Goal: Entertainment & Leisure: Consume media (video, audio)

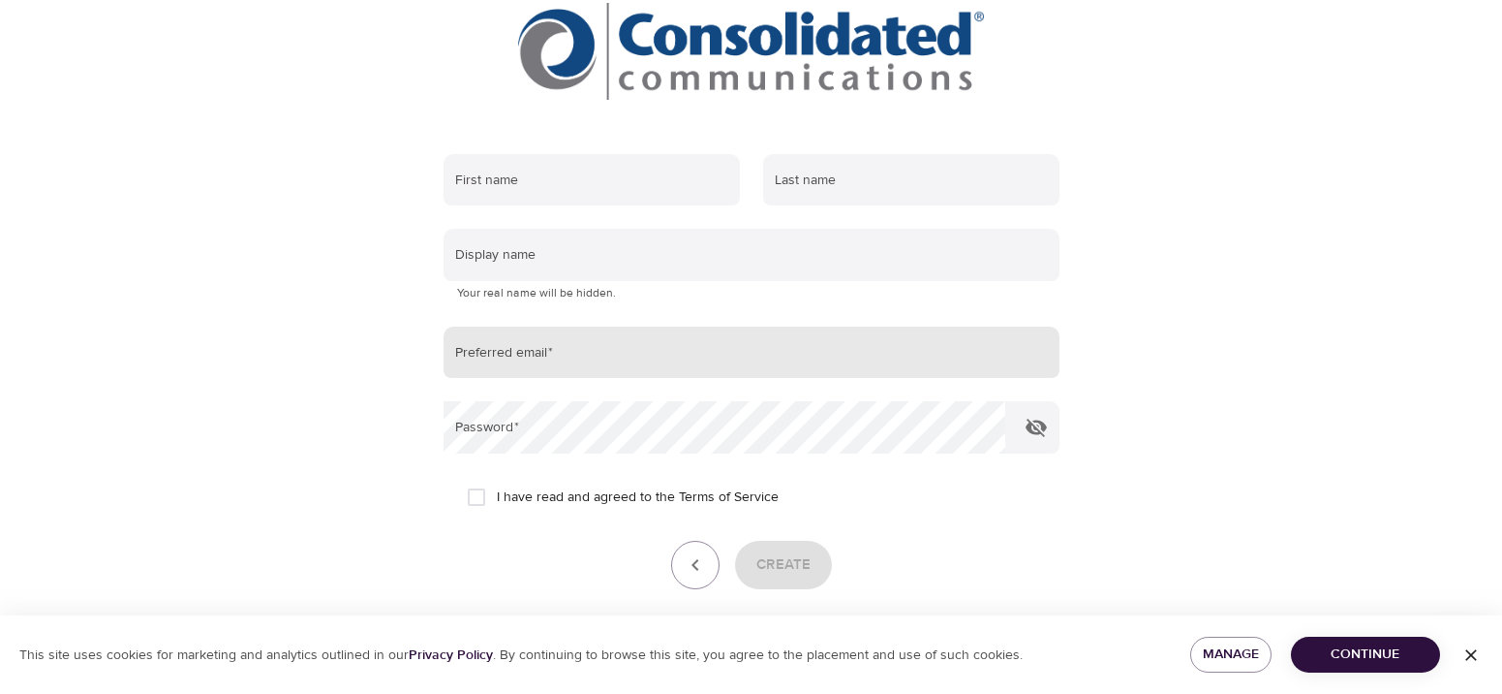
scroll to position [312, 0]
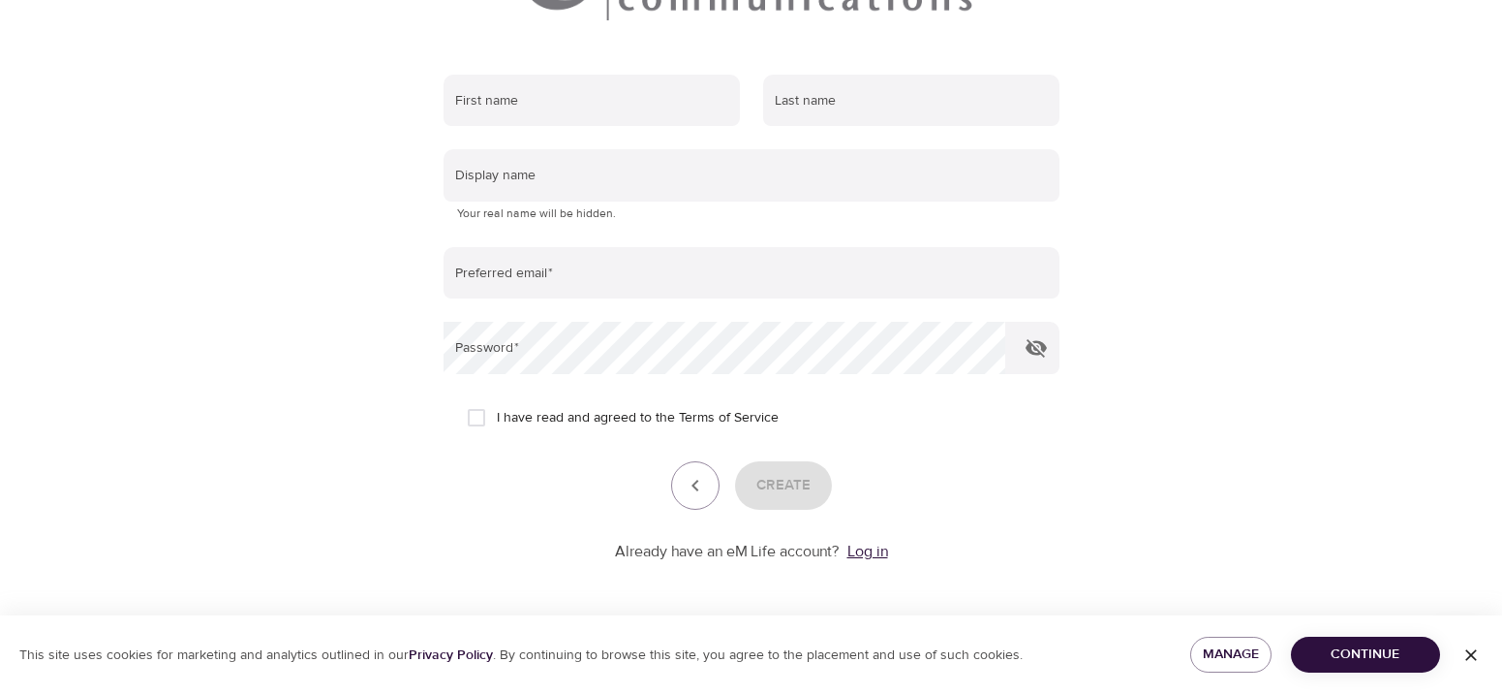
click at [866, 550] on link "Log in" at bounding box center [868, 551] width 41 height 19
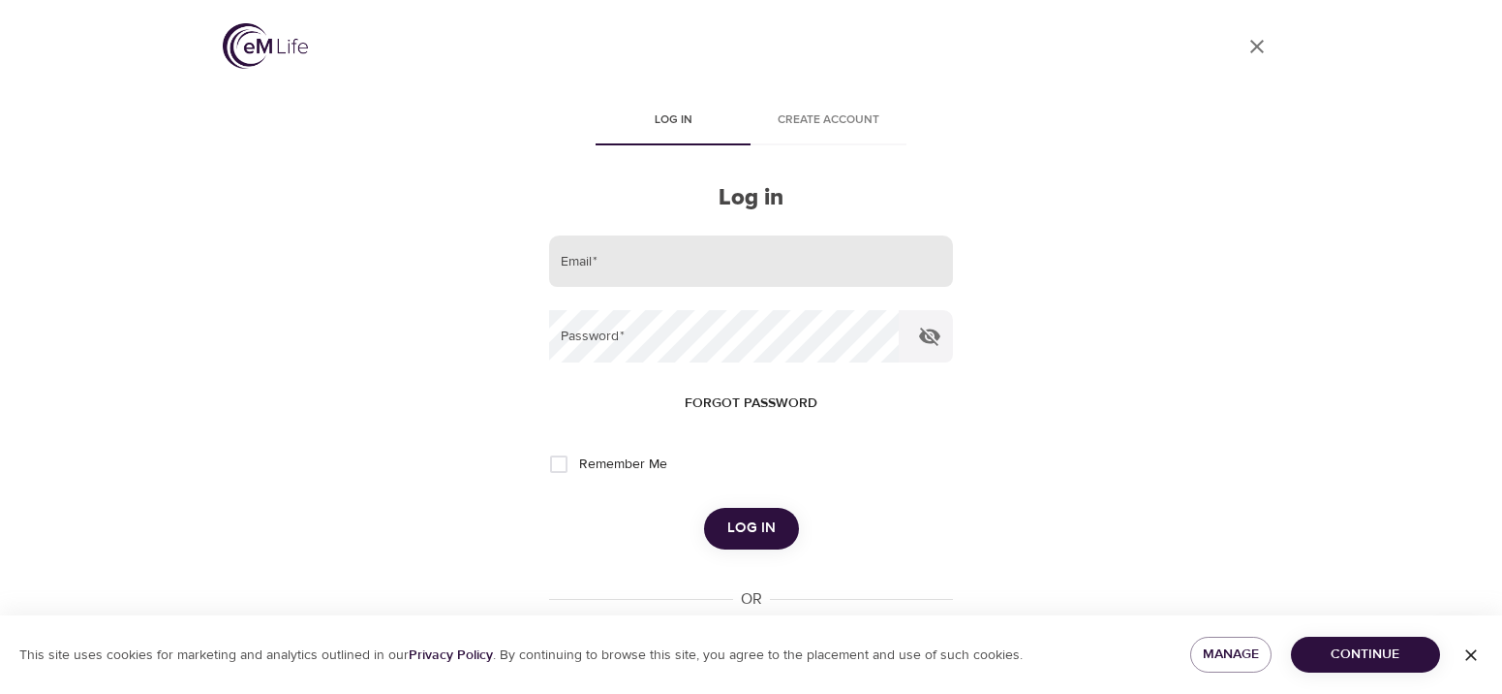
click at [836, 260] on input "email" at bounding box center [750, 261] width 403 height 52
type input "[PERSON_NAME][EMAIL_ADDRESS][PERSON_NAME][DOMAIN_NAME]"
click at [749, 522] on span "Log in" at bounding box center [752, 527] width 48 height 25
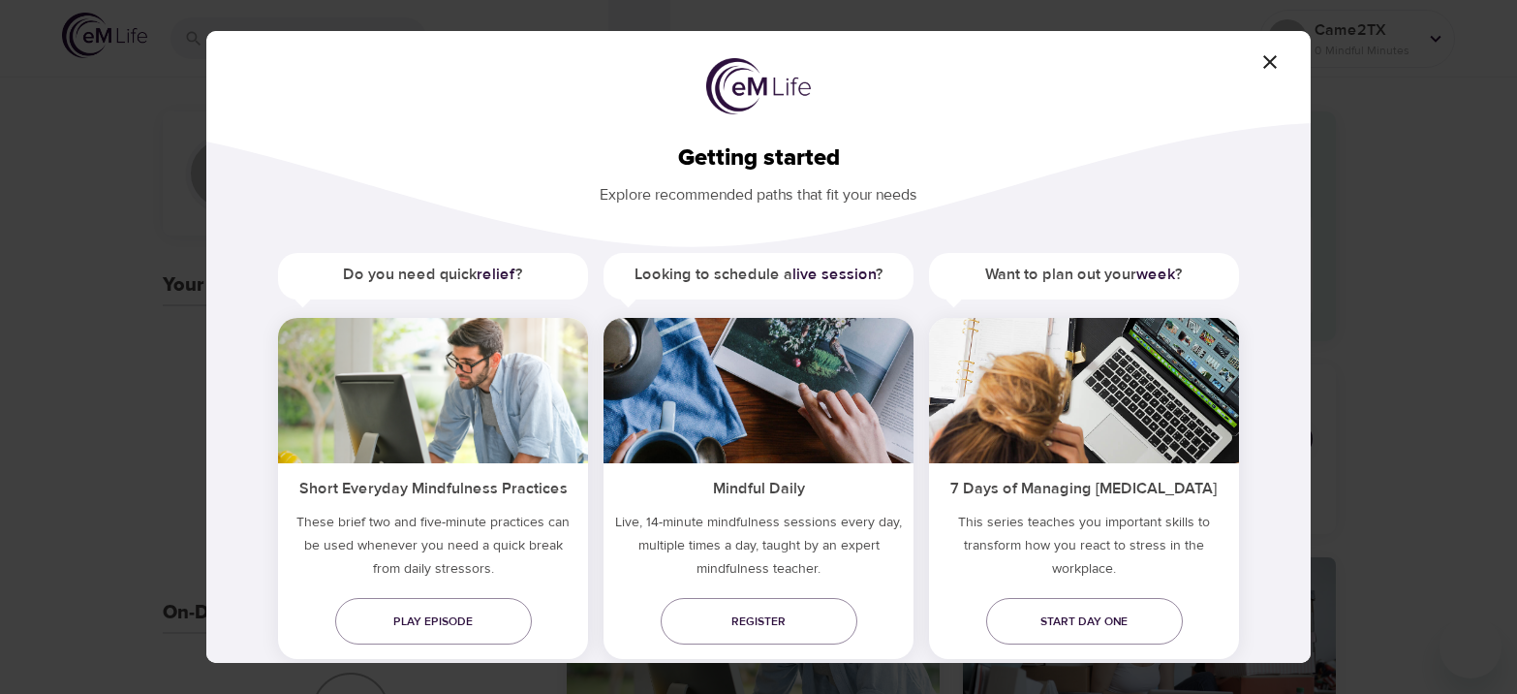
click at [1283, 57] on span "button" at bounding box center [1270, 61] width 46 height 23
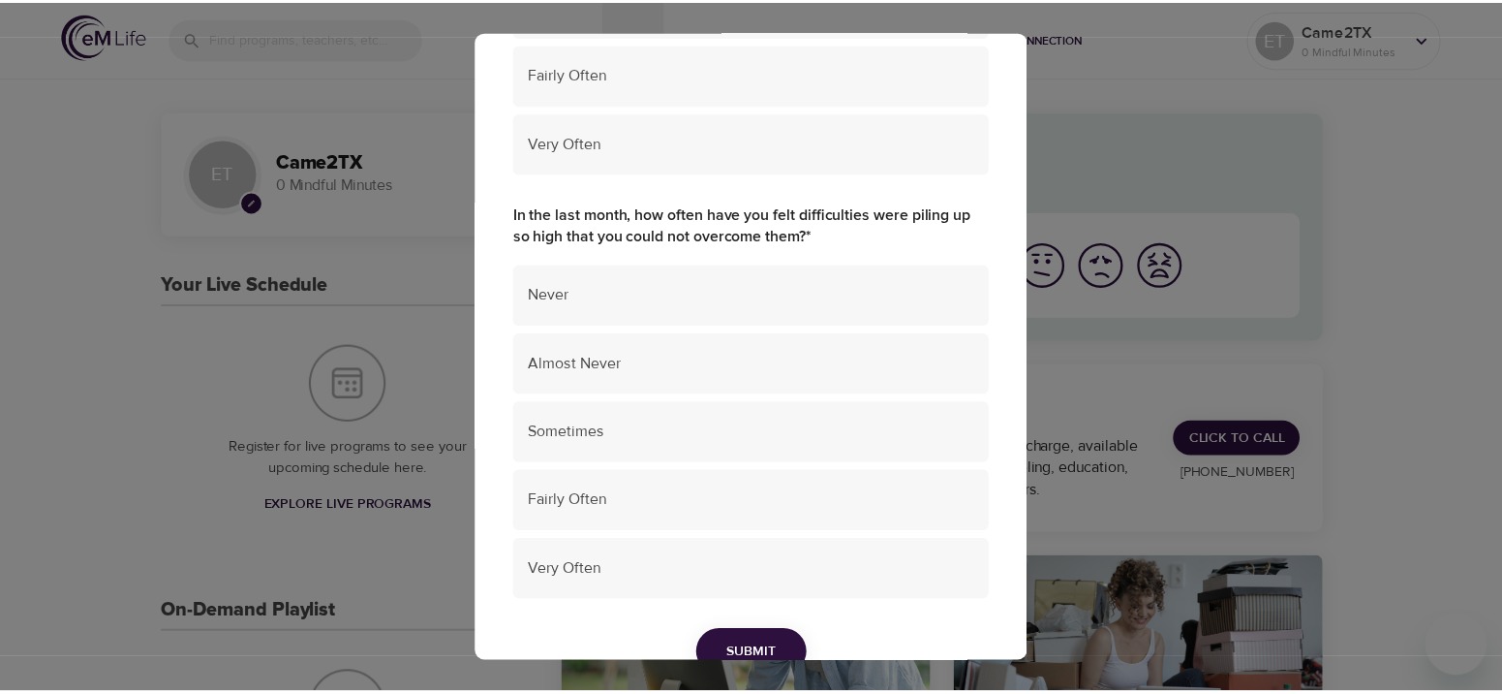
scroll to position [1420, 0]
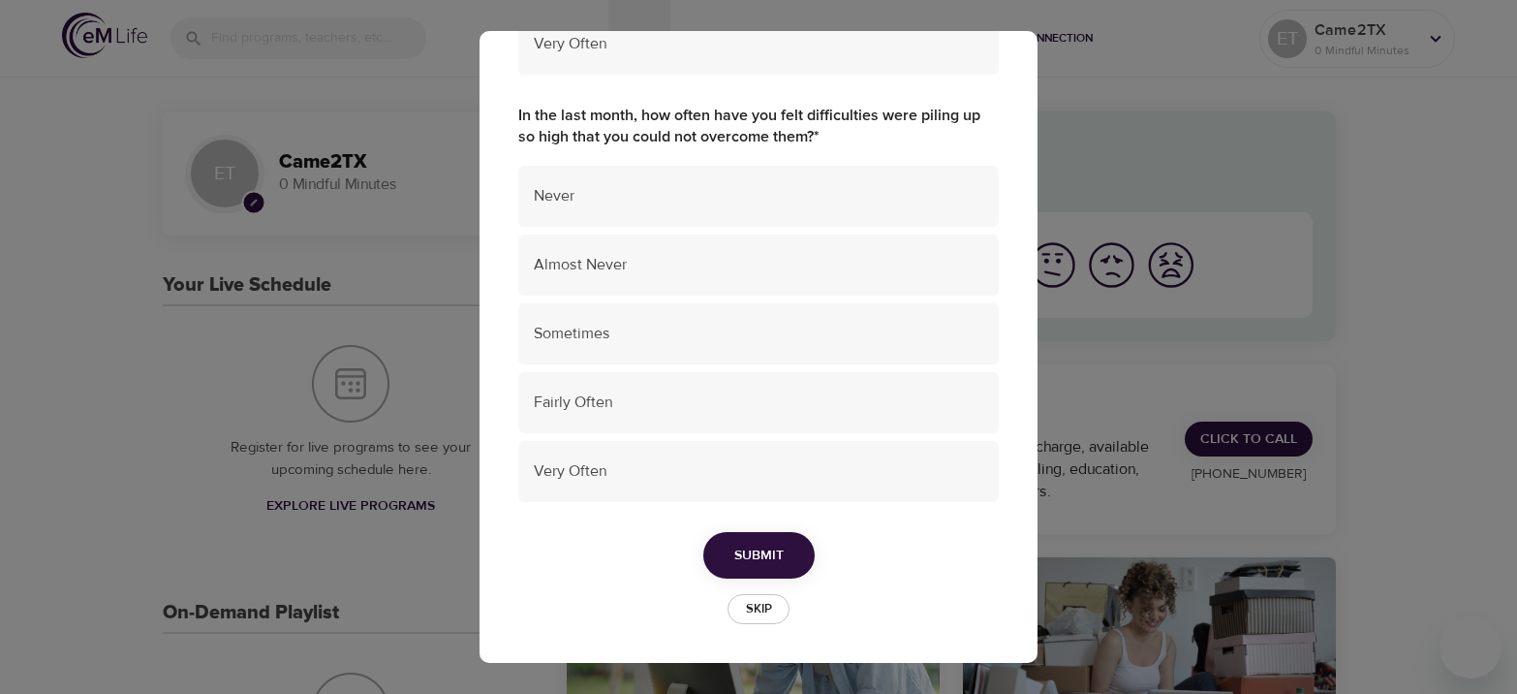
click at [751, 603] on span "Skip" at bounding box center [758, 609] width 43 height 22
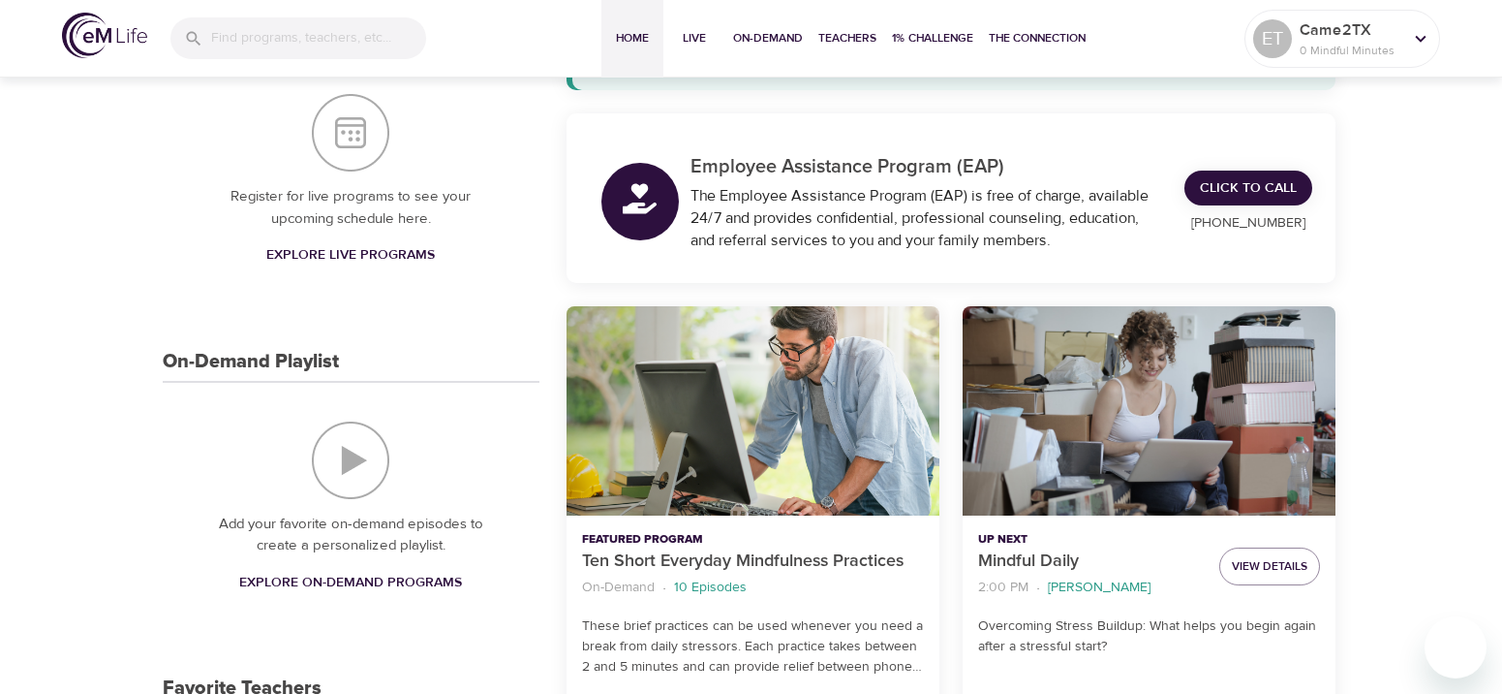
scroll to position [232, 0]
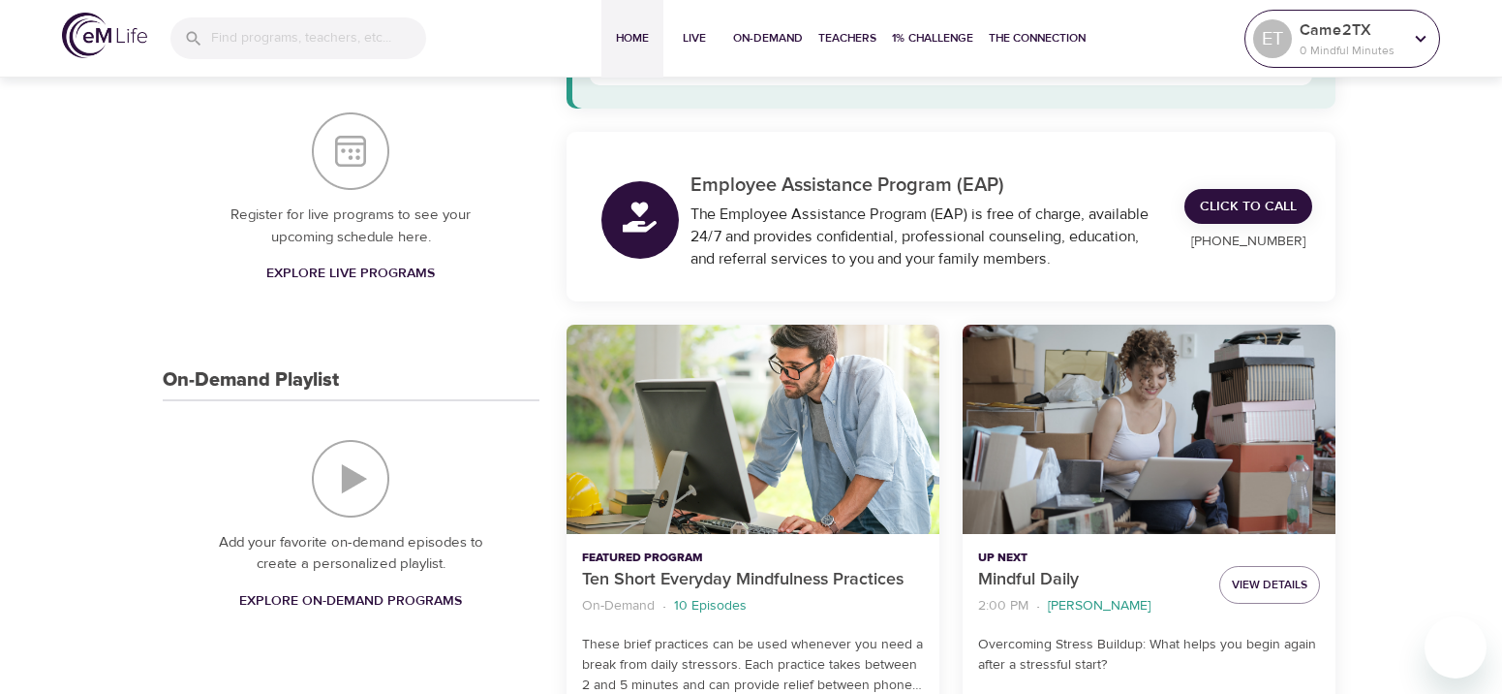
click at [1360, 36] on p "Came2TX" at bounding box center [1351, 29] width 103 height 23
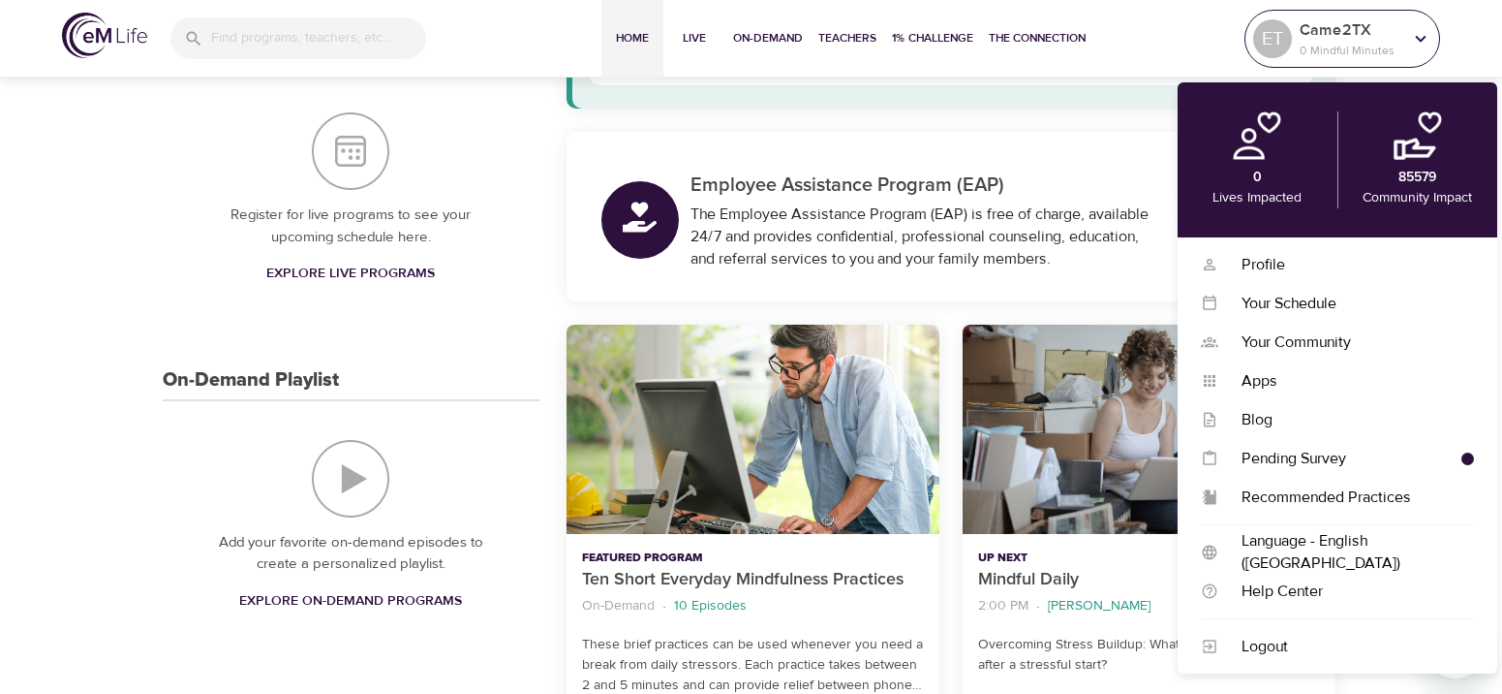
click at [1352, 32] on p "Came2TX" at bounding box center [1351, 29] width 103 height 23
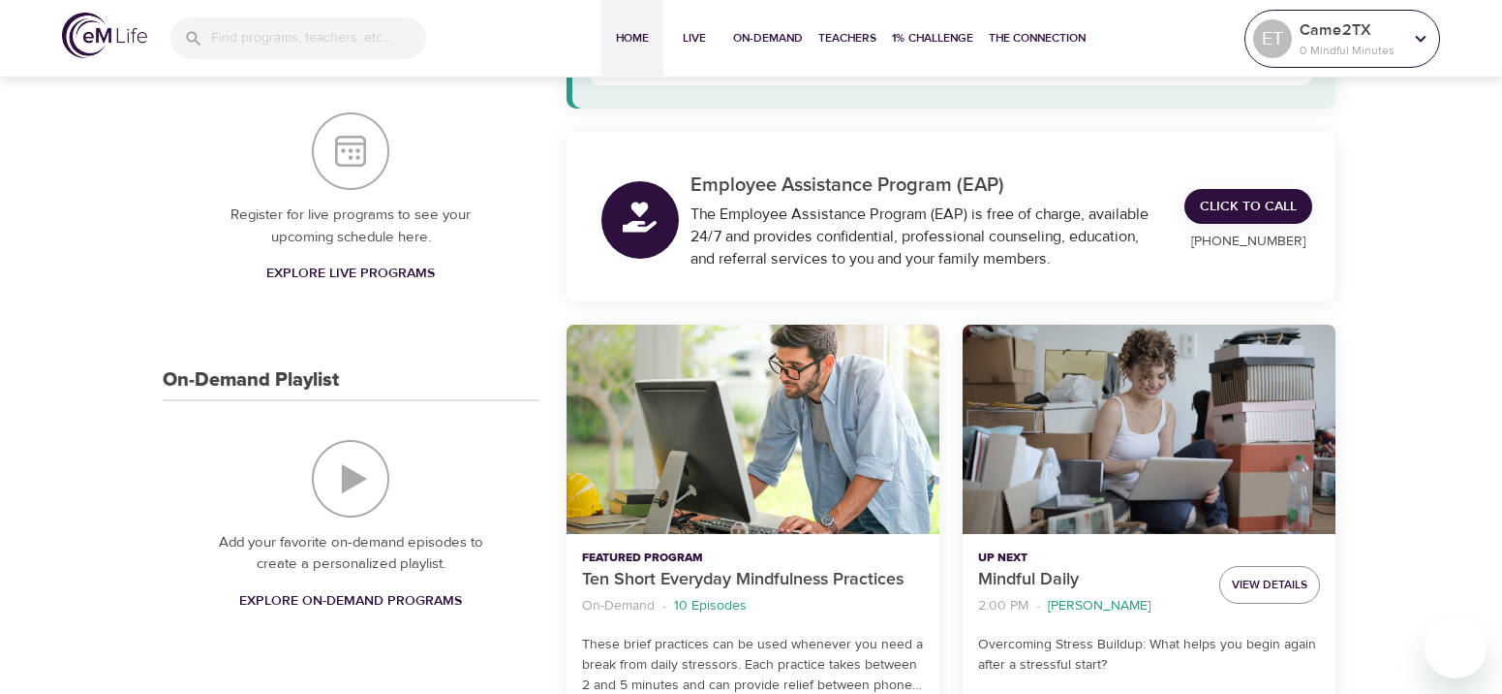
click at [1351, 32] on p "Came2TX" at bounding box center [1351, 29] width 103 height 23
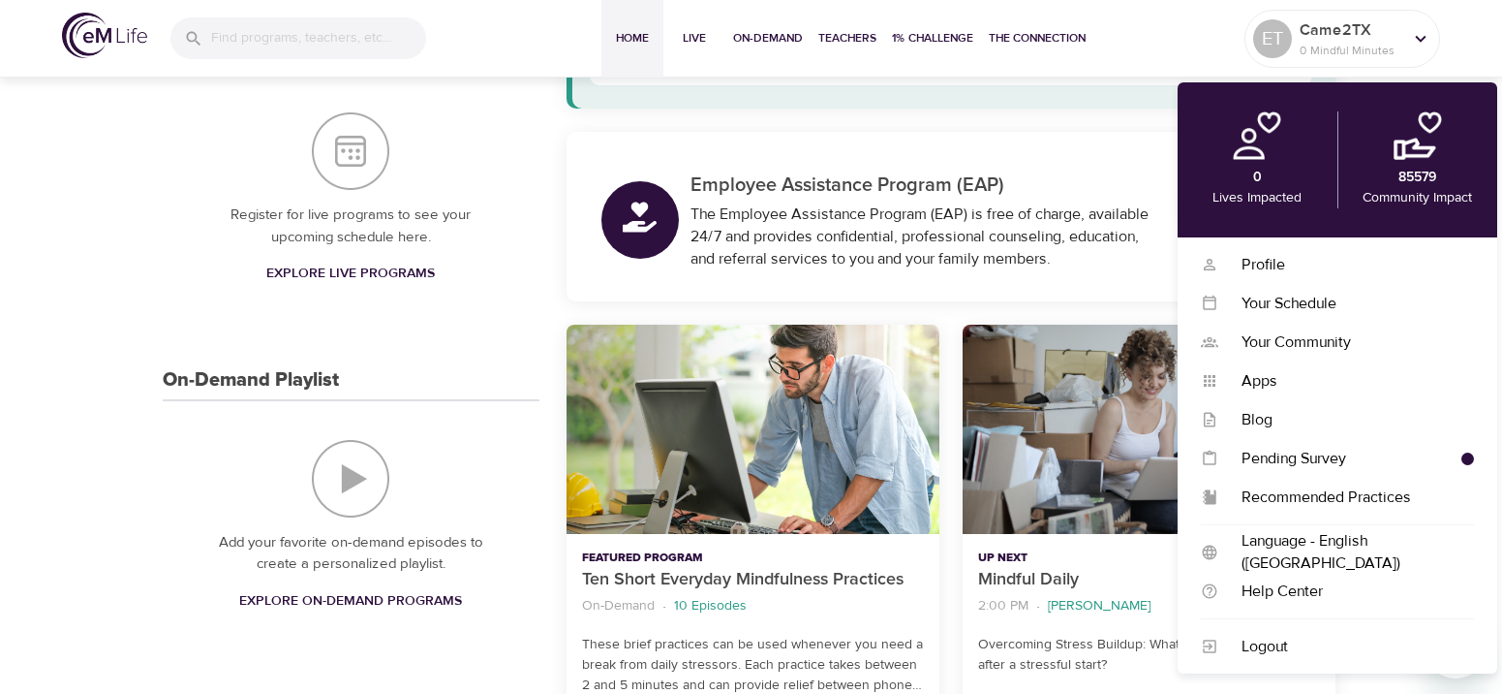
click at [506, 142] on div "Register for live programs to see your upcoming schedule here. Explore Live Pro…" at bounding box center [351, 202] width 377 height 256
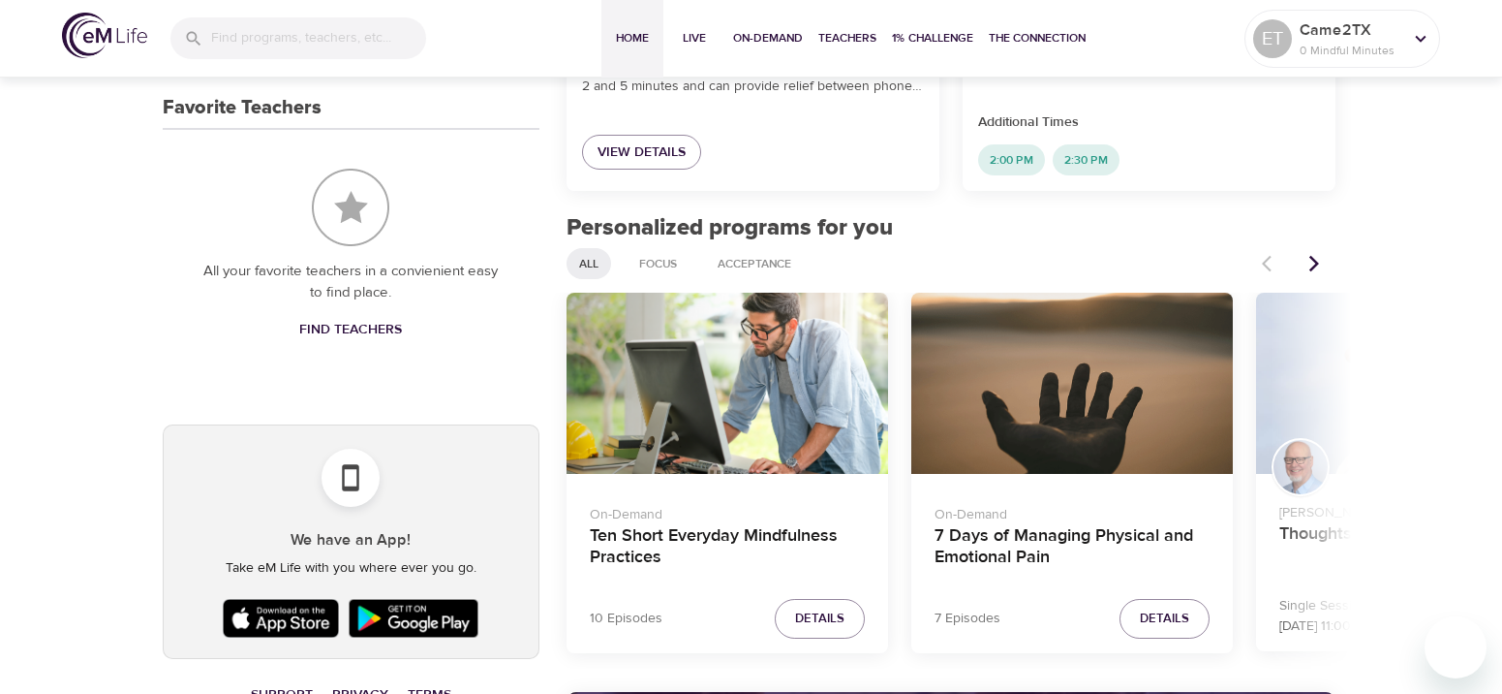
scroll to position [814, 0]
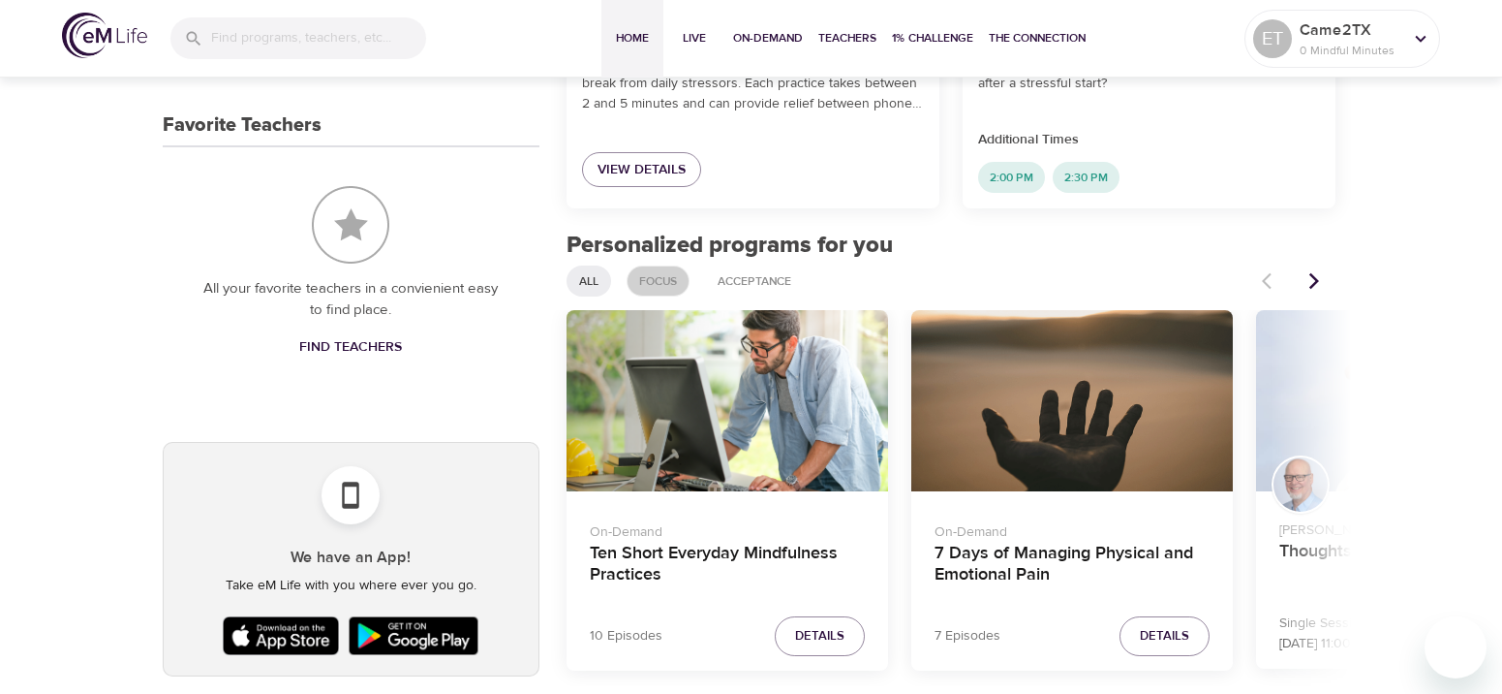
click at [661, 277] on span "Focus" at bounding box center [658, 281] width 61 height 16
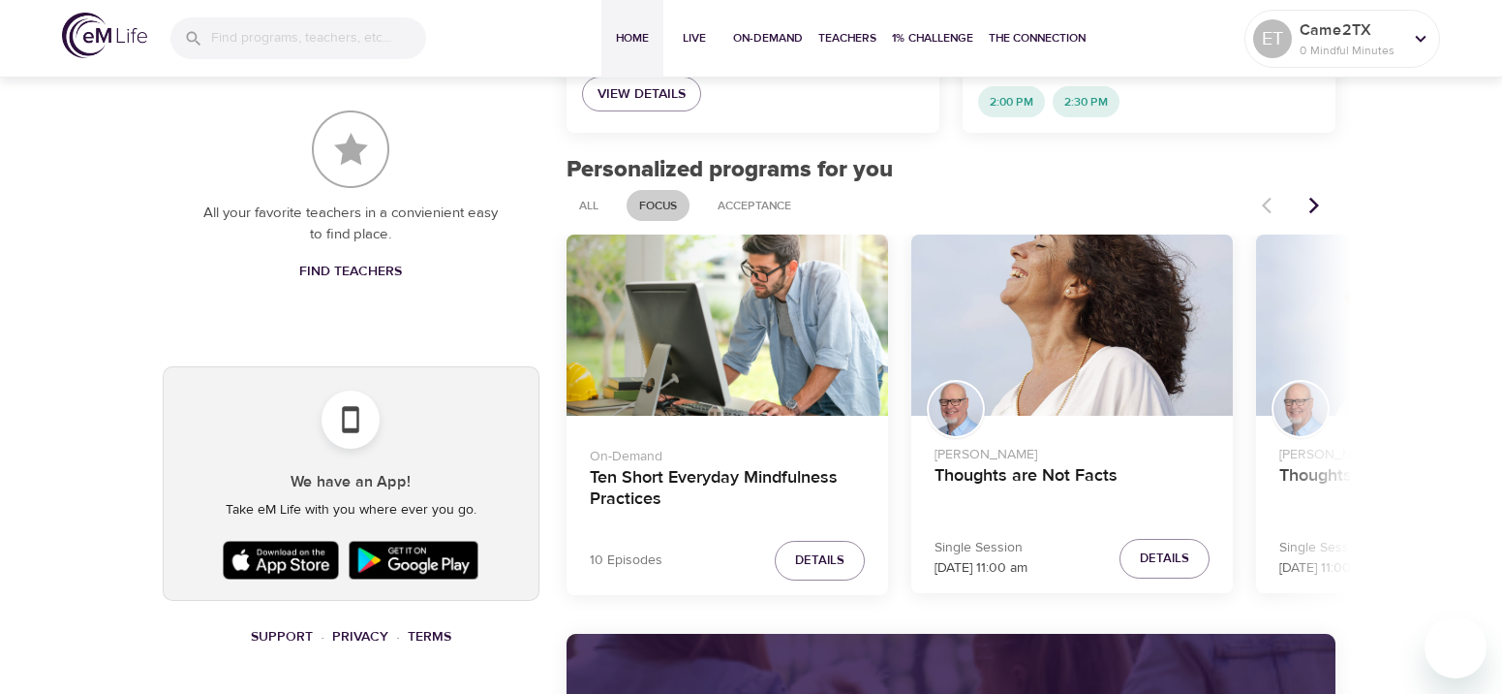
scroll to position [930, 0]
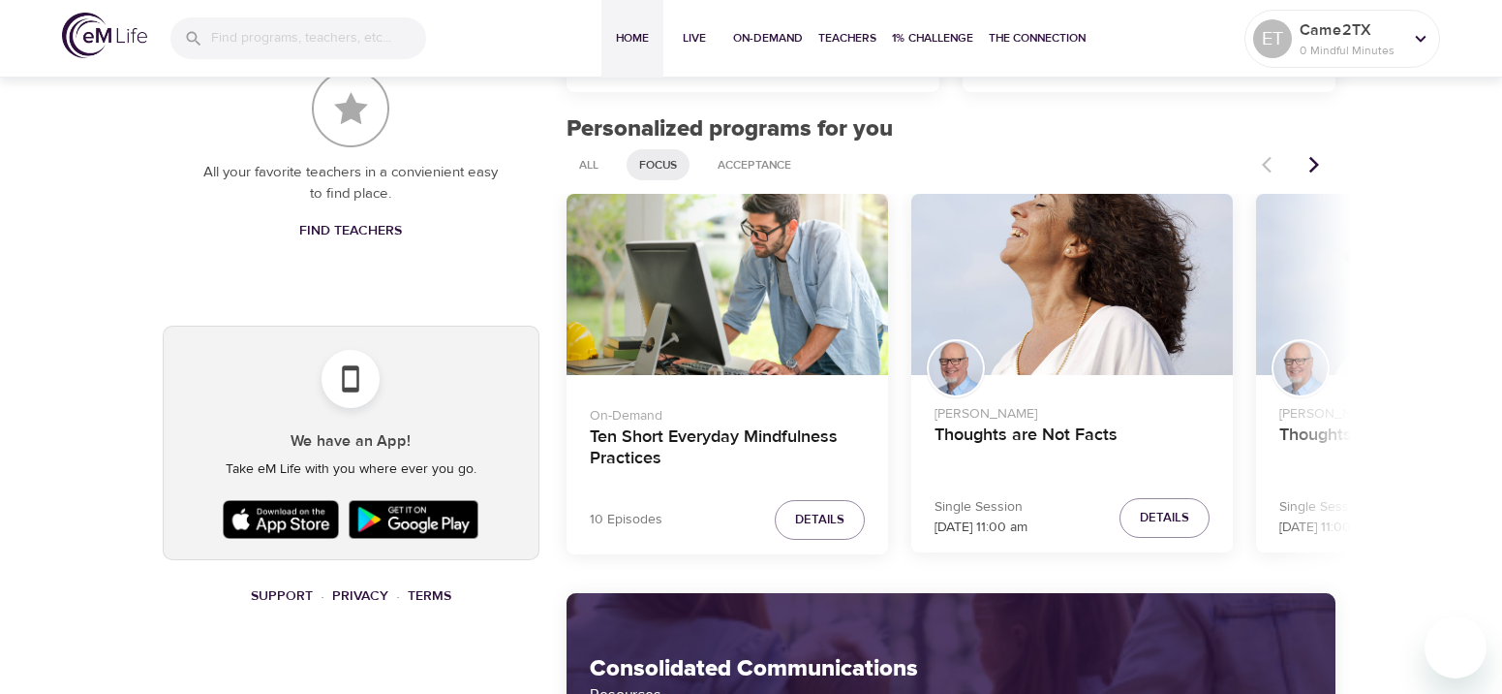
click at [1311, 168] on icon "Next items" at bounding box center [1314, 164] width 19 height 19
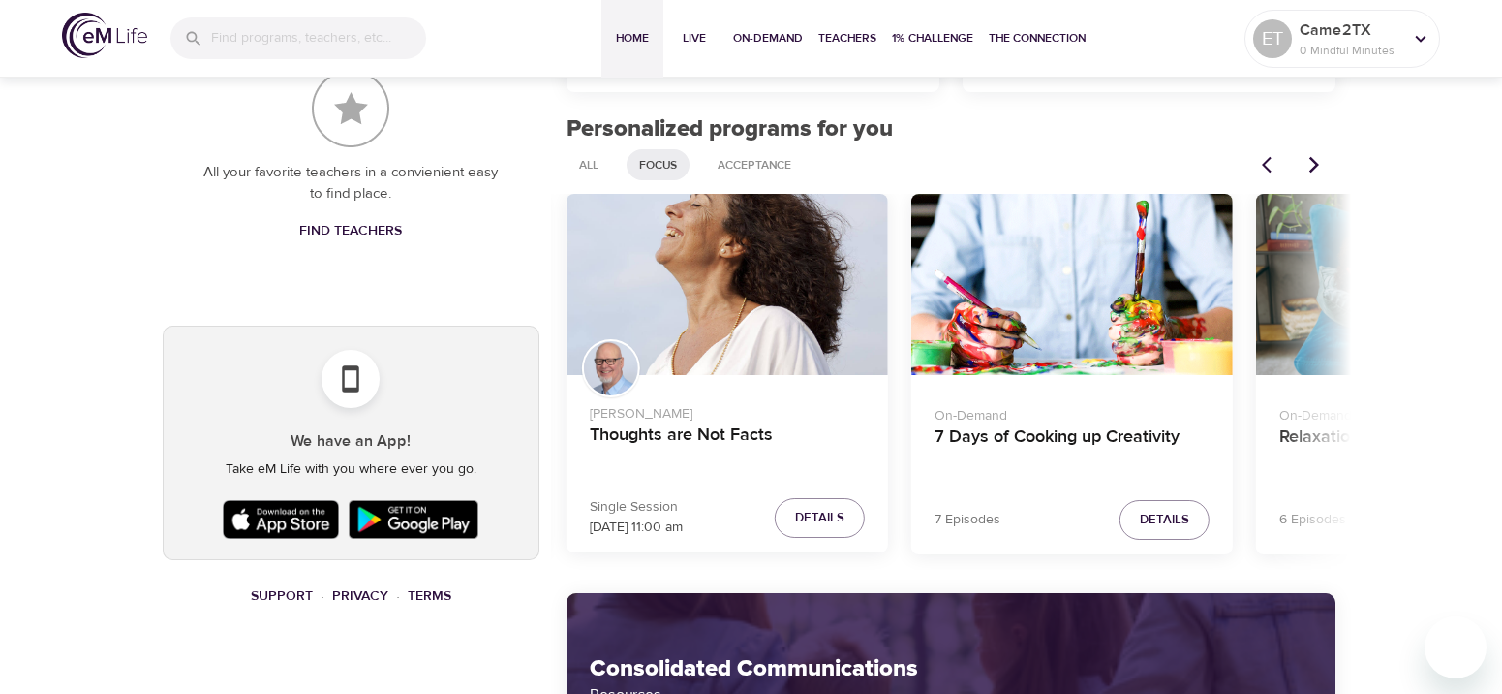
click at [1311, 168] on icon "Next items" at bounding box center [1314, 164] width 19 height 19
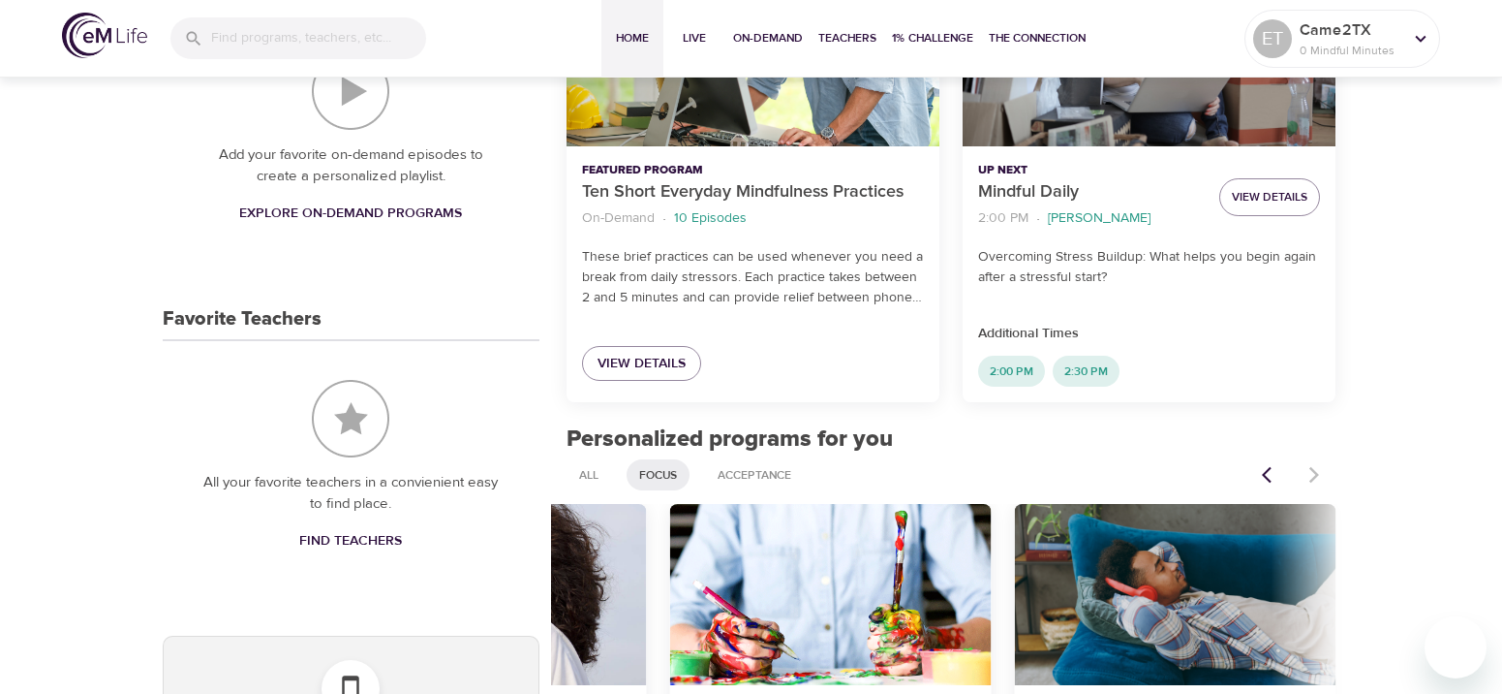
scroll to position [581, 0]
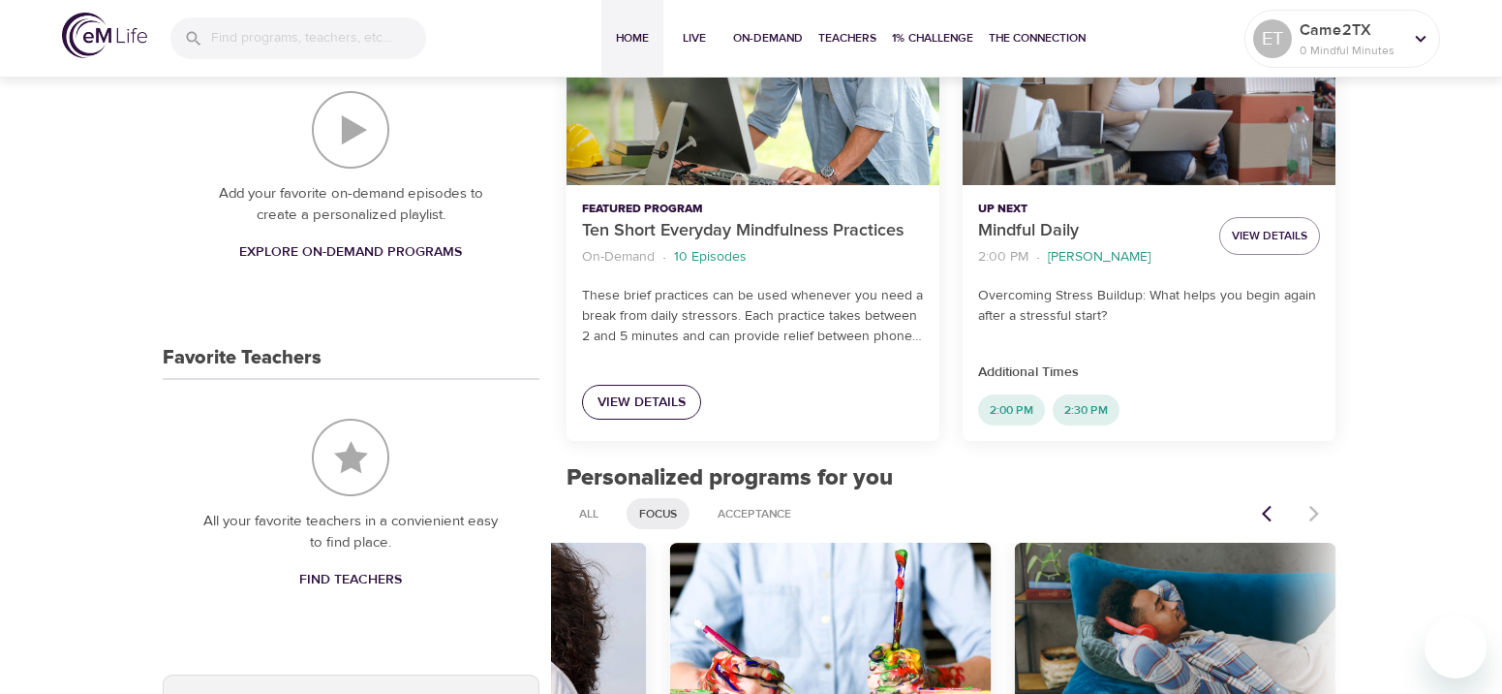
click at [629, 408] on span "View Details" at bounding box center [642, 402] width 88 height 24
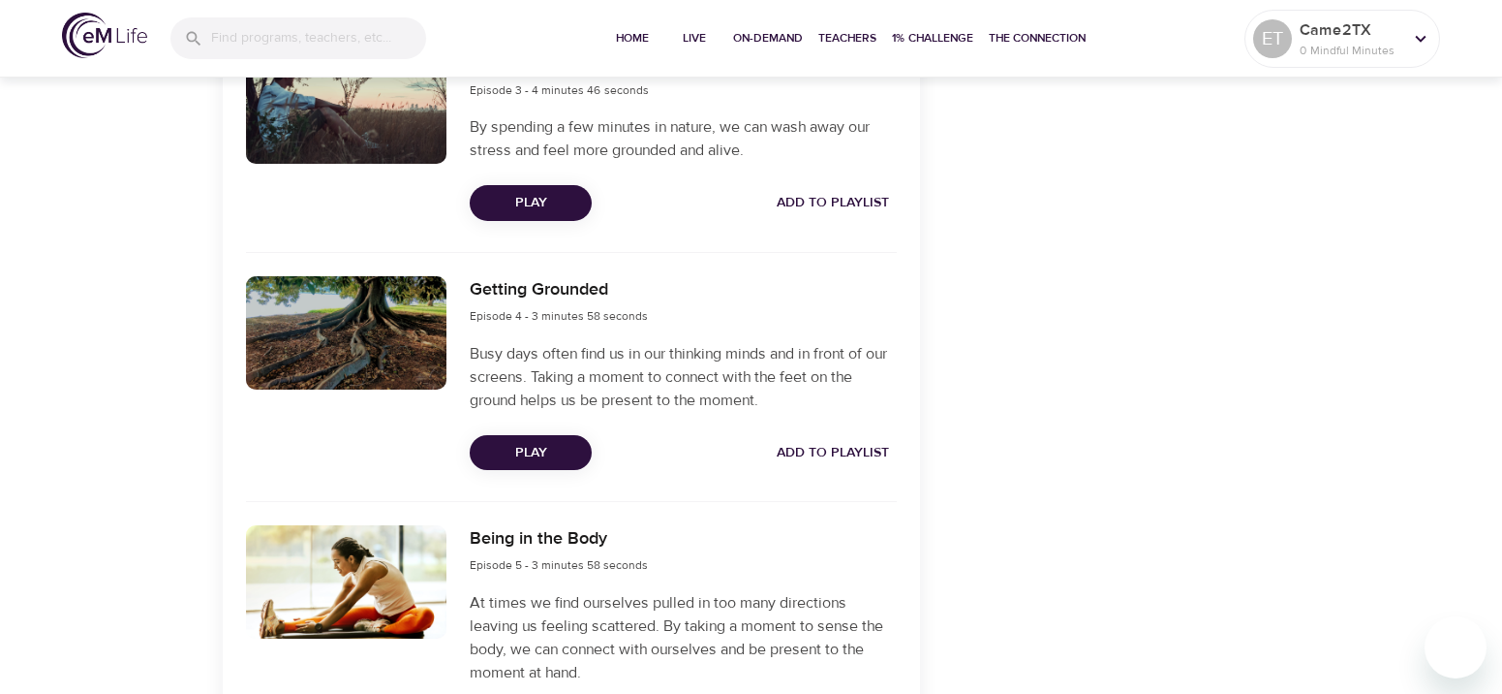
scroll to position [1395, 0]
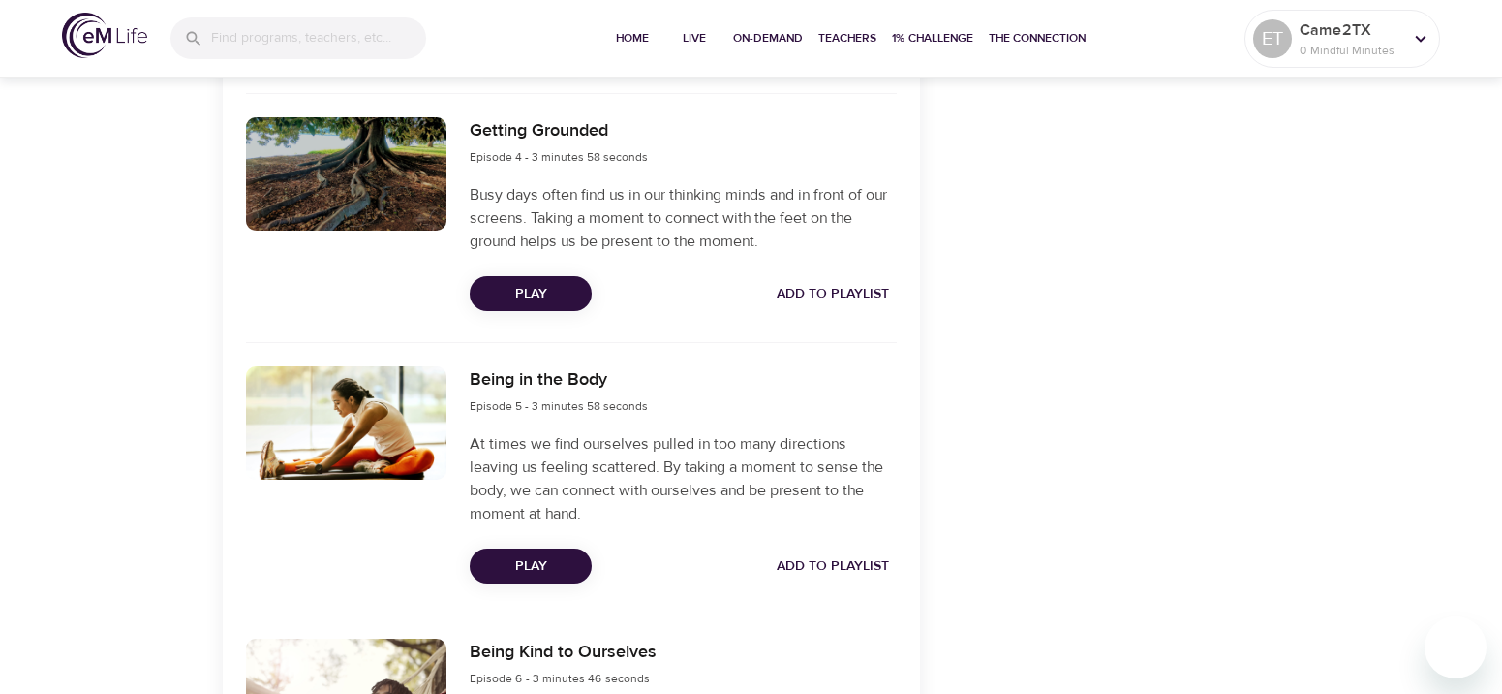
drag, startPoint x: 936, startPoint y: 284, endPoint x: 128, endPoint y: 564, distance: 855.0
click at [128, 564] on div "On-Demand Programs Ten Short Everyday Mindfulness Practices Ten Short Everyday …" at bounding box center [751, 290] width 1502 height 3225
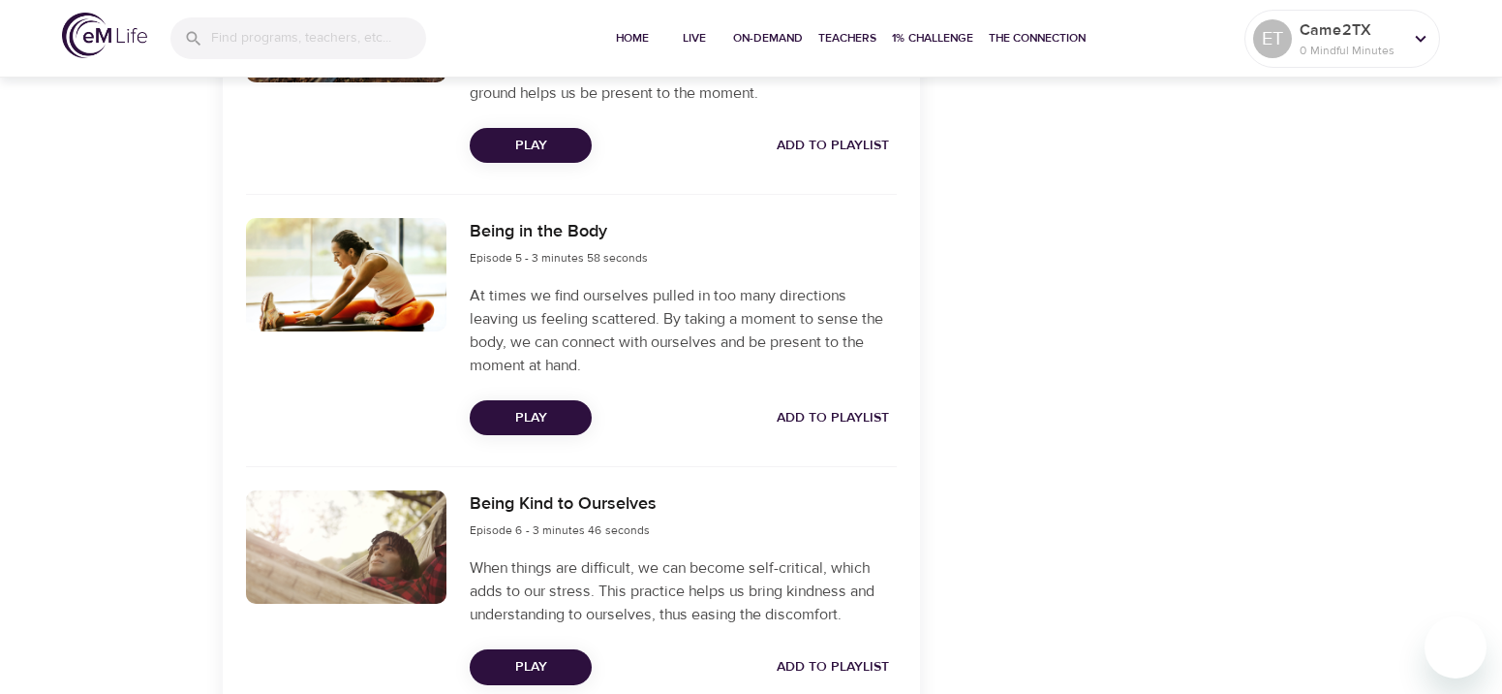
scroll to position [1744, 0]
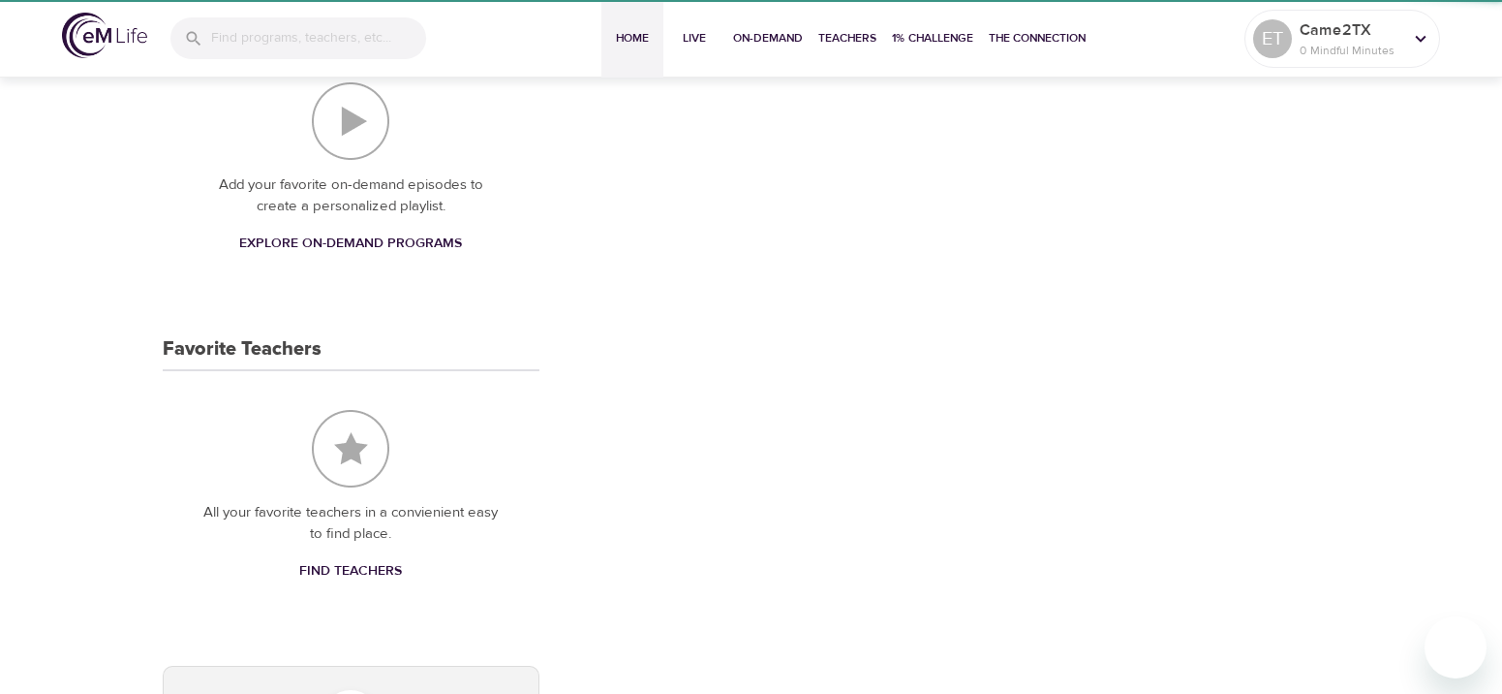
scroll to position [581, 0]
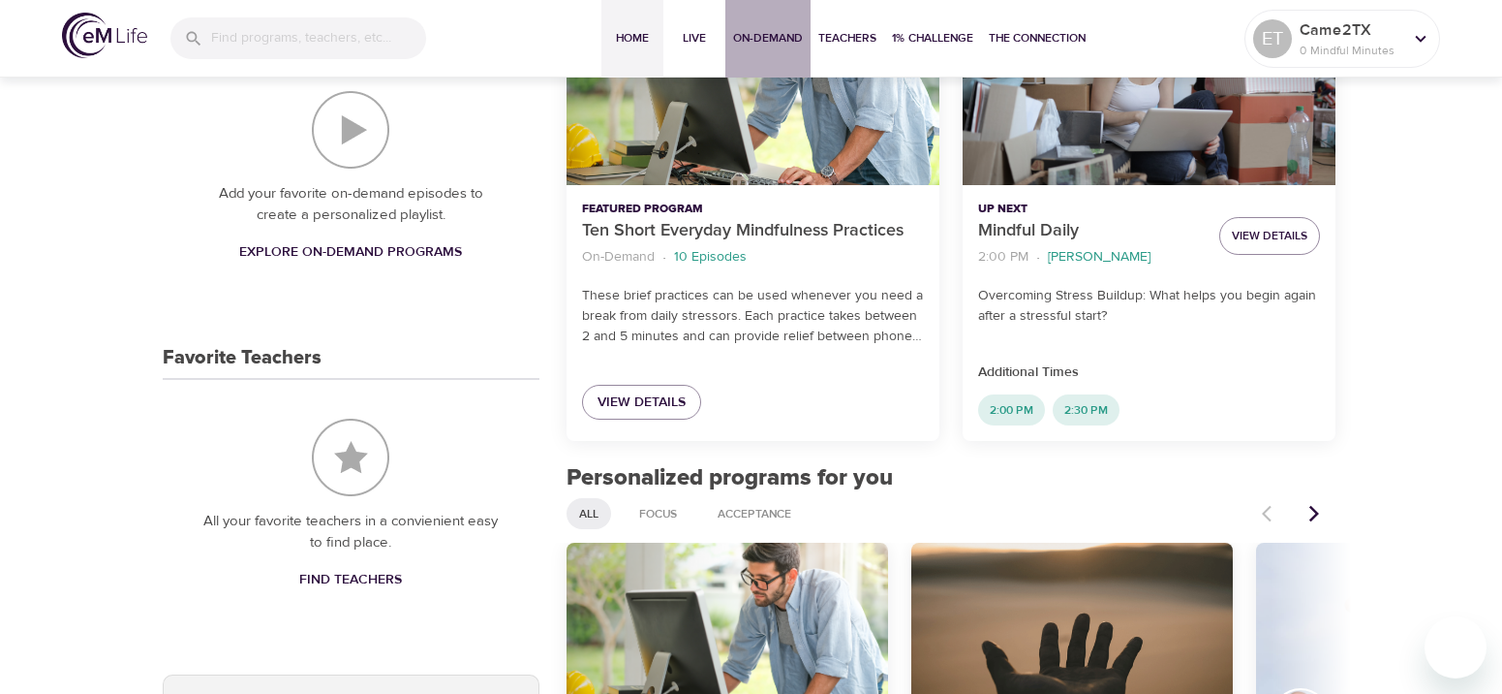
click at [748, 43] on span "On-Demand" at bounding box center [768, 38] width 70 height 20
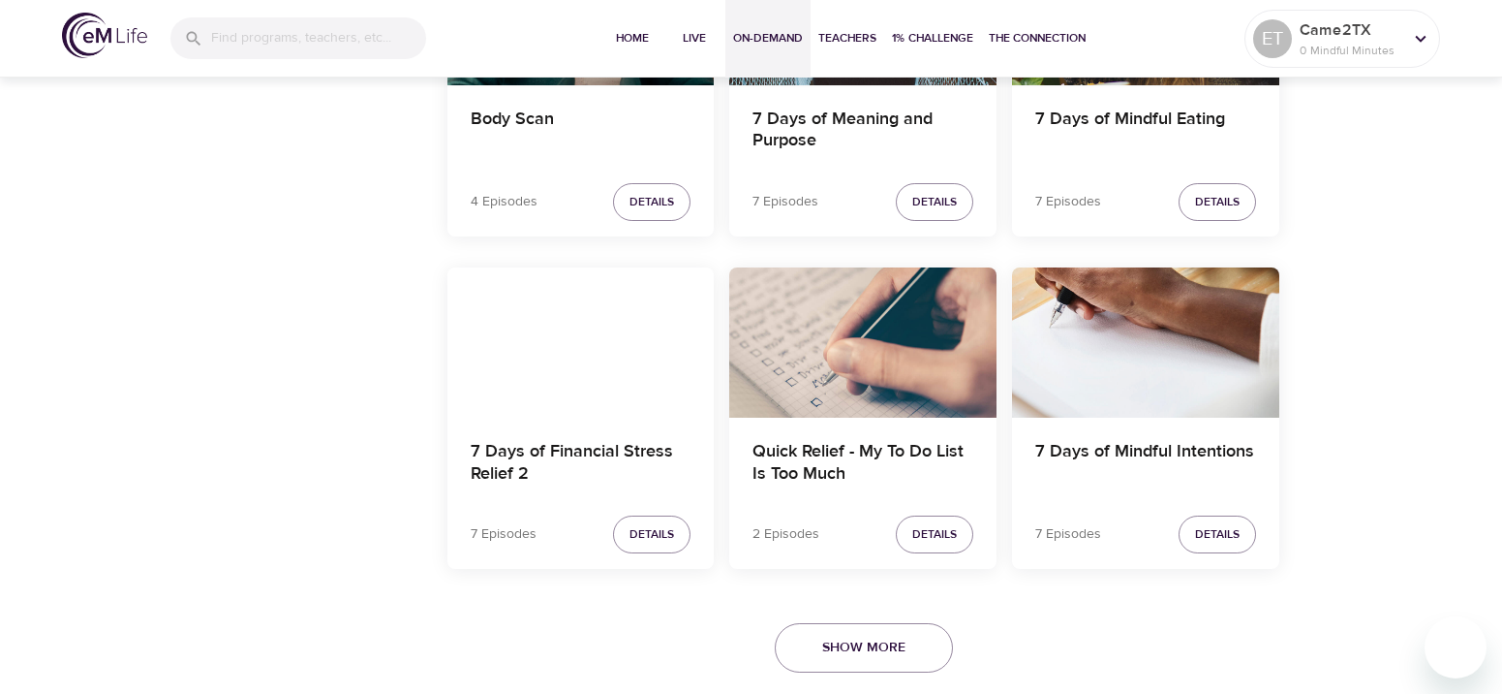
scroll to position [3468, 0]
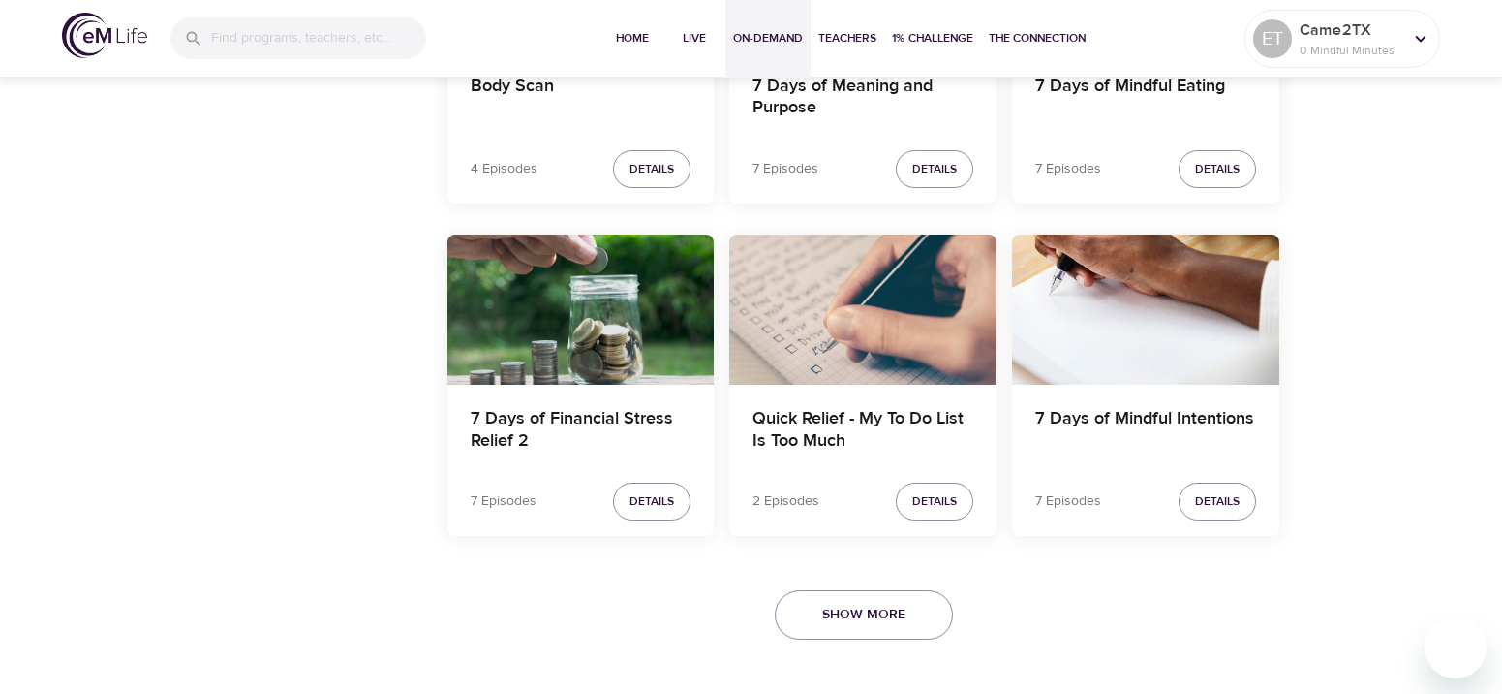
drag, startPoint x: 899, startPoint y: 620, endPoint x: 1021, endPoint y: 386, distance: 264.3
click at [899, 621] on span "Show More" at bounding box center [863, 615] width 83 height 24
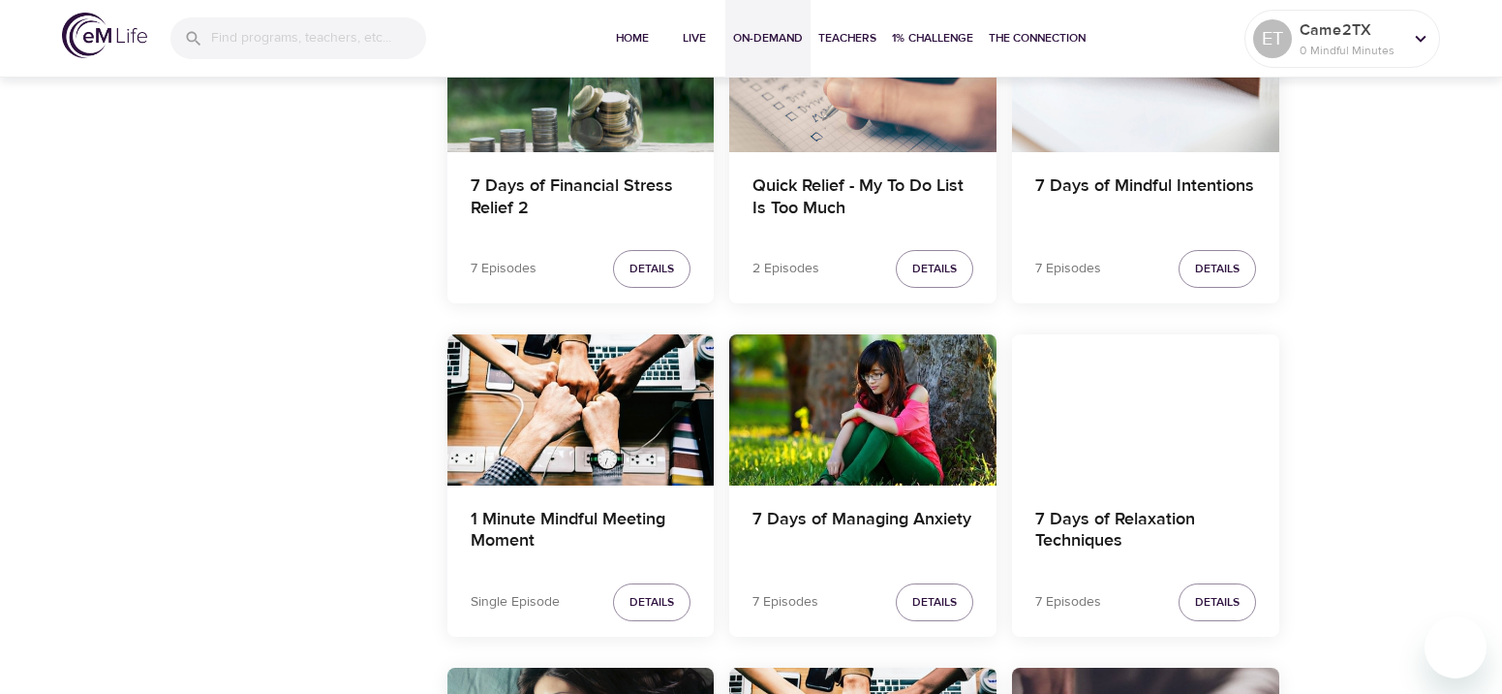
scroll to position [3933, 0]
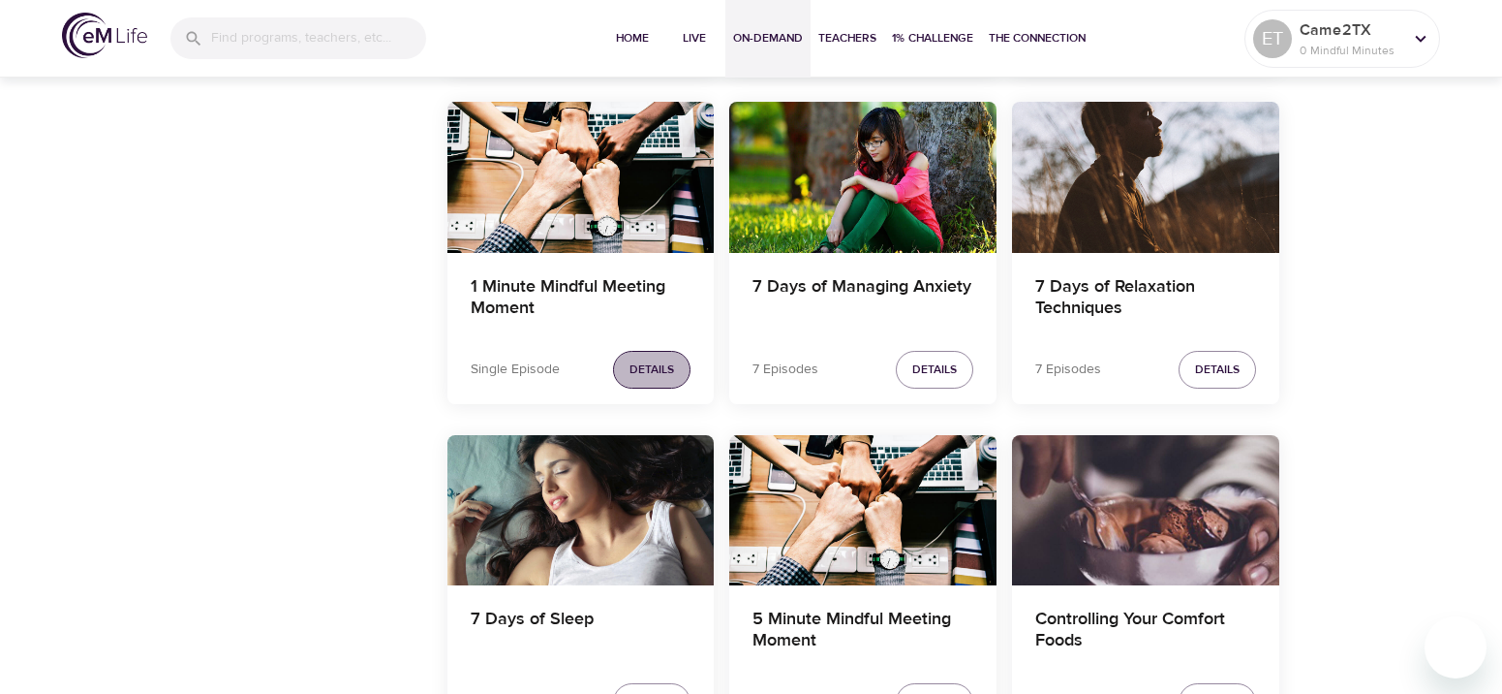
click at [648, 372] on span "Details" at bounding box center [652, 369] width 45 height 20
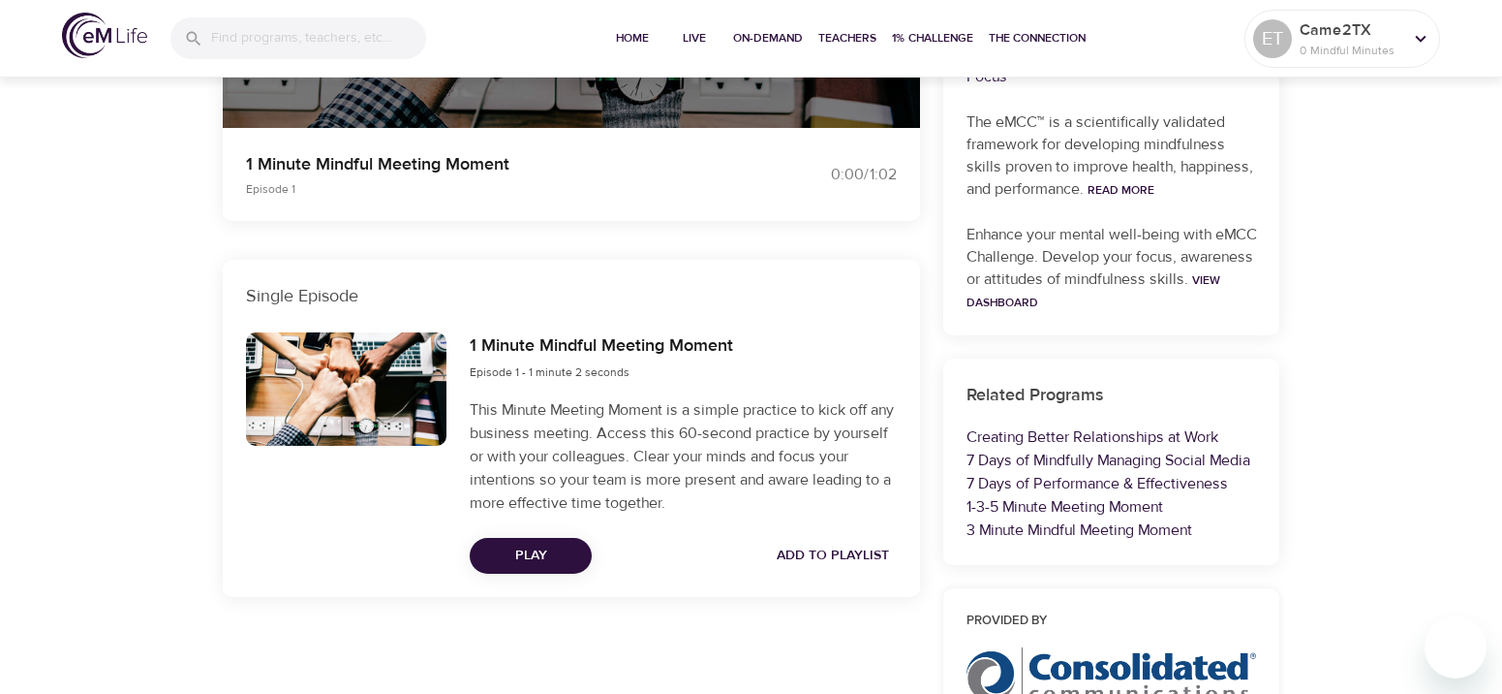
scroll to position [642, 0]
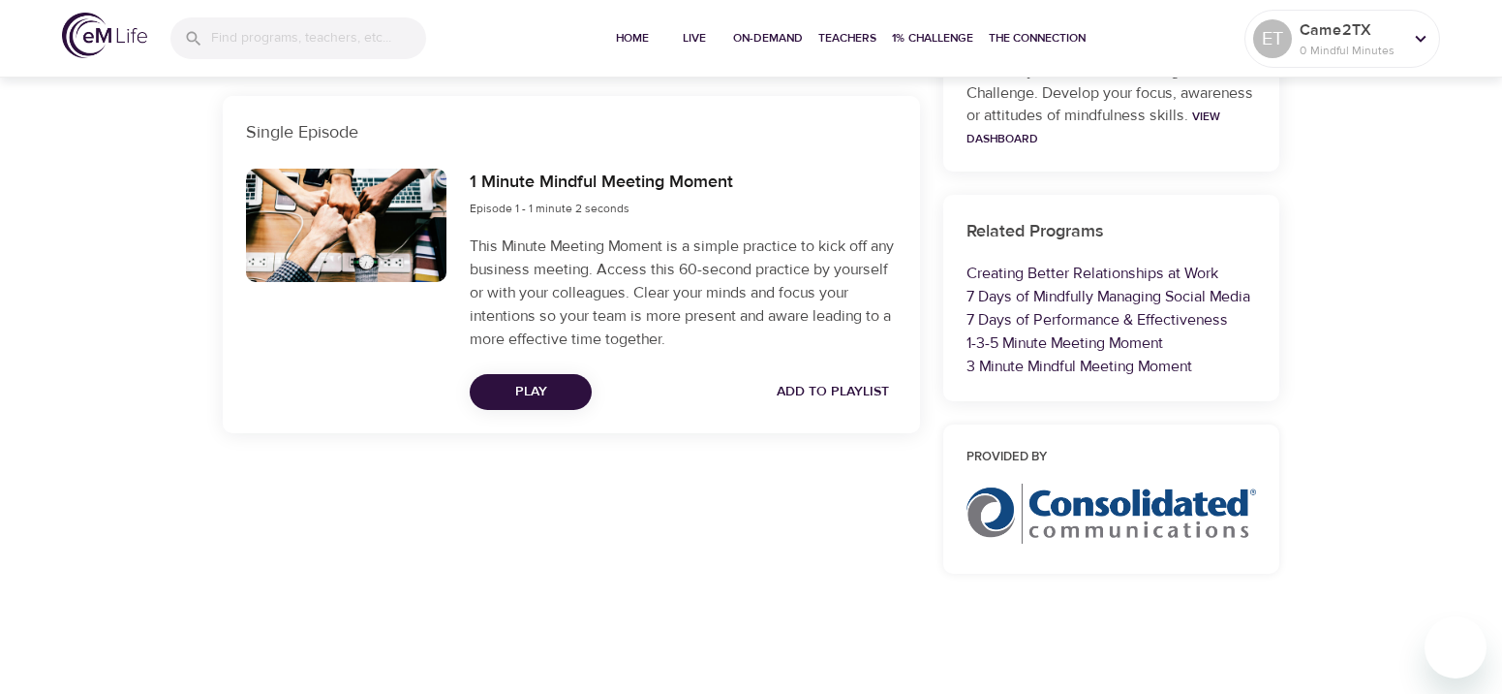
click at [557, 391] on span "Play" at bounding box center [530, 392] width 91 height 24
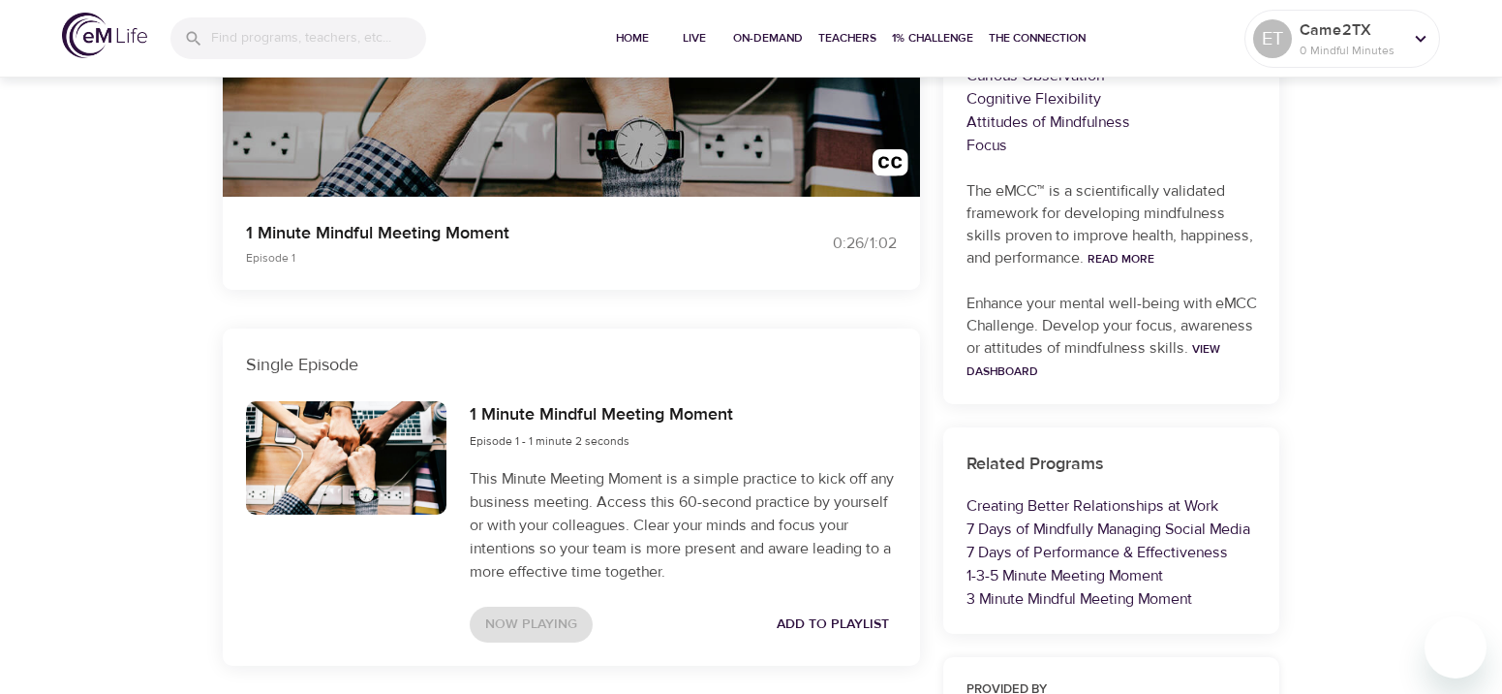
scroll to position [61, 0]
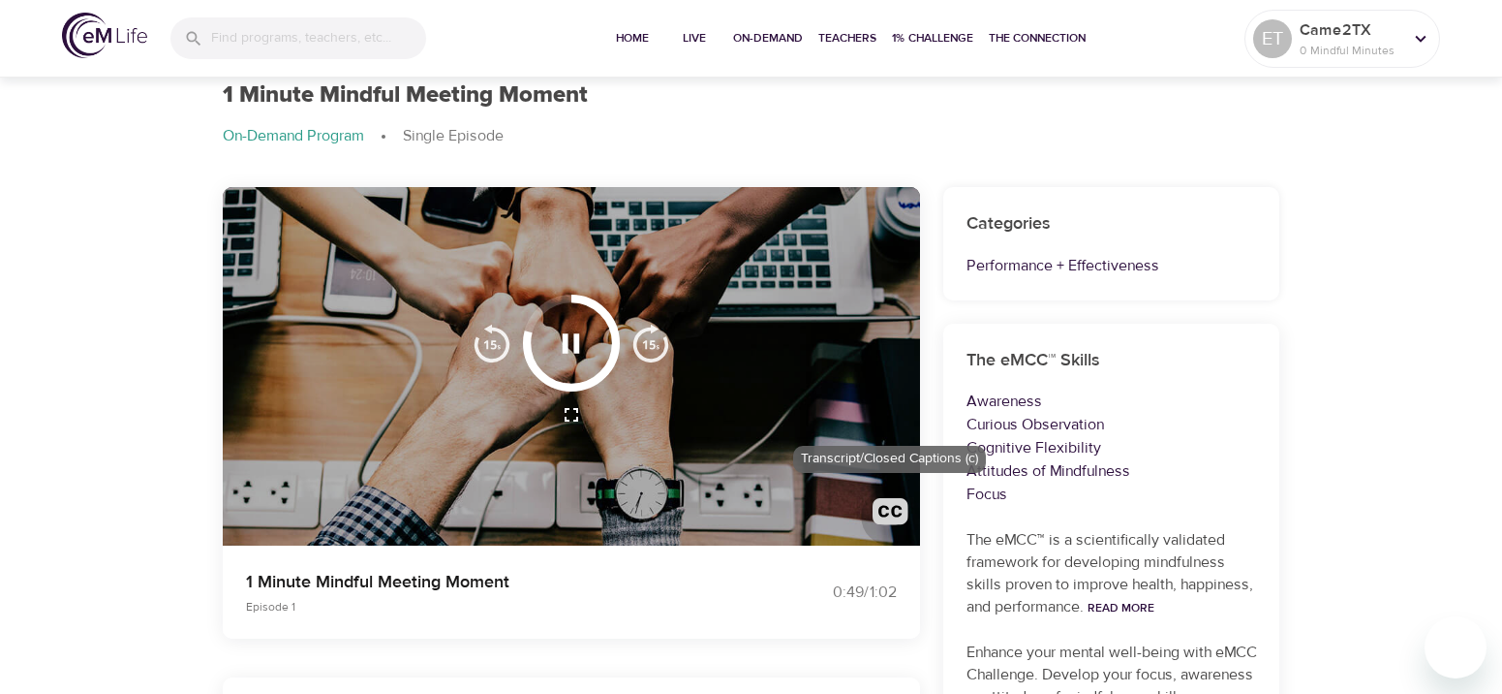
click at [881, 521] on img "button" at bounding box center [891, 516] width 36 height 36
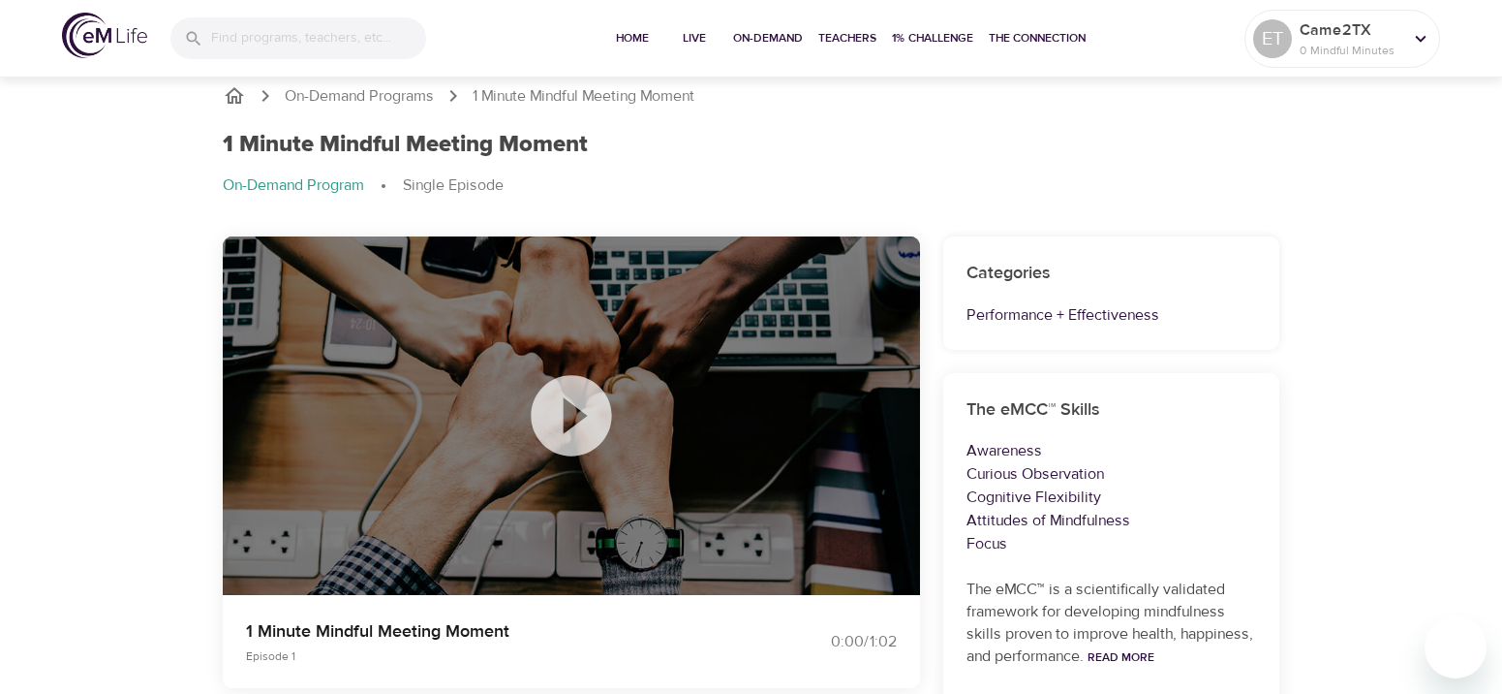
scroll to position [0, 0]
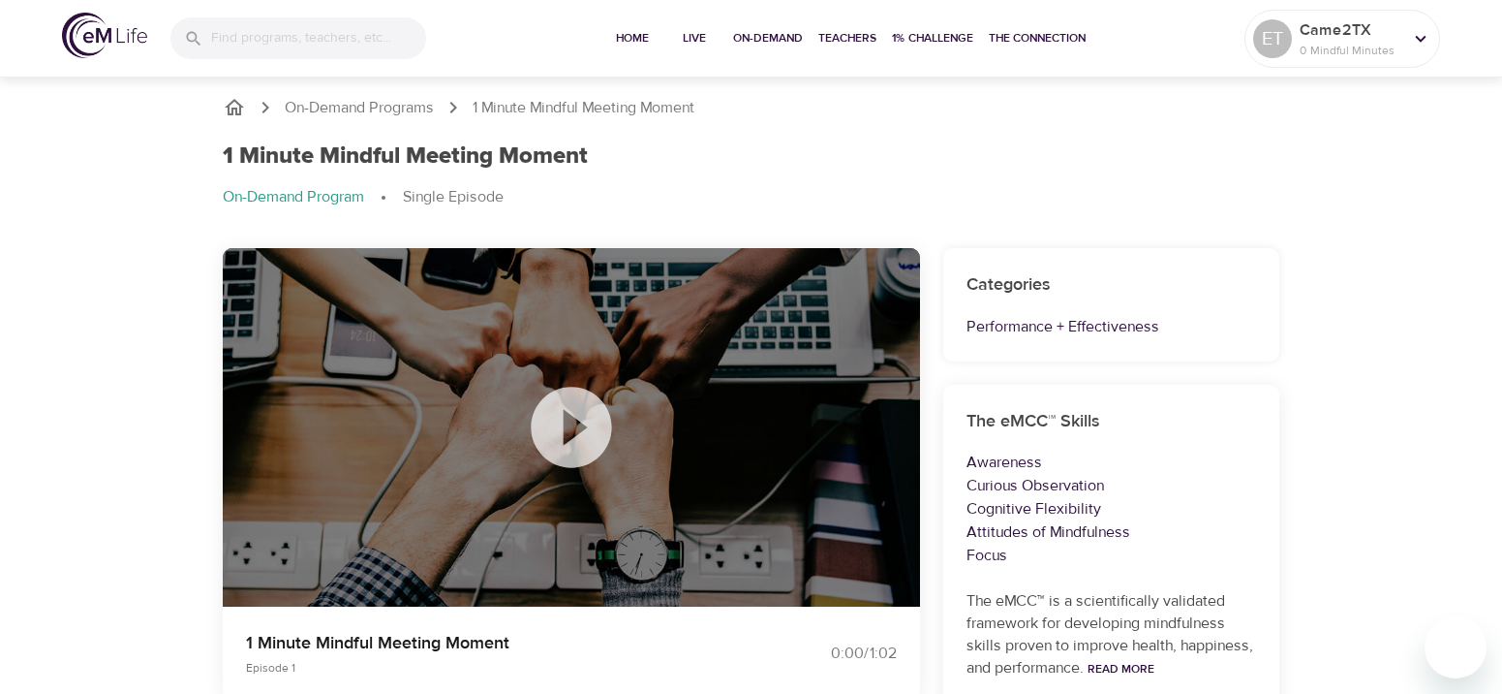
click at [558, 432] on icon at bounding box center [571, 427] width 80 height 80
click at [583, 427] on icon at bounding box center [571, 427] width 97 height 97
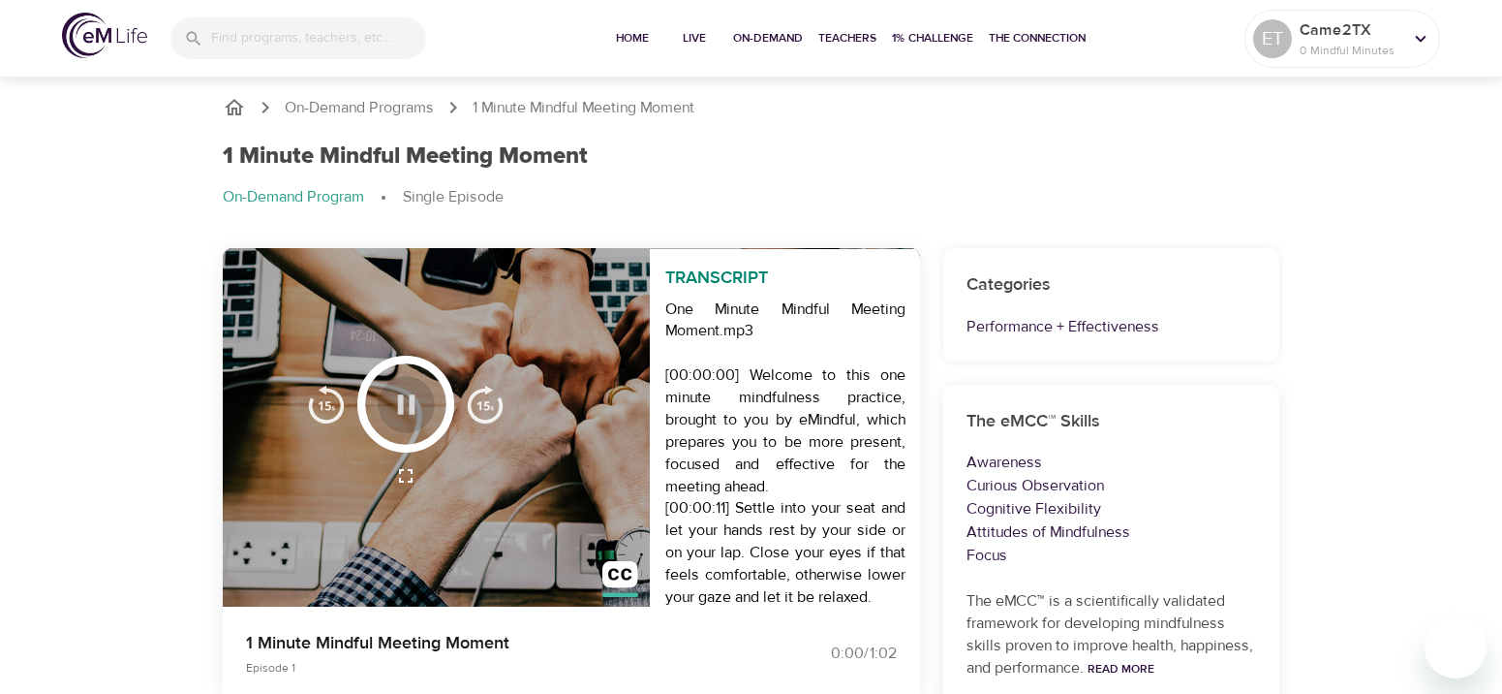
click at [403, 411] on icon "button" at bounding box center [405, 403] width 17 height 19
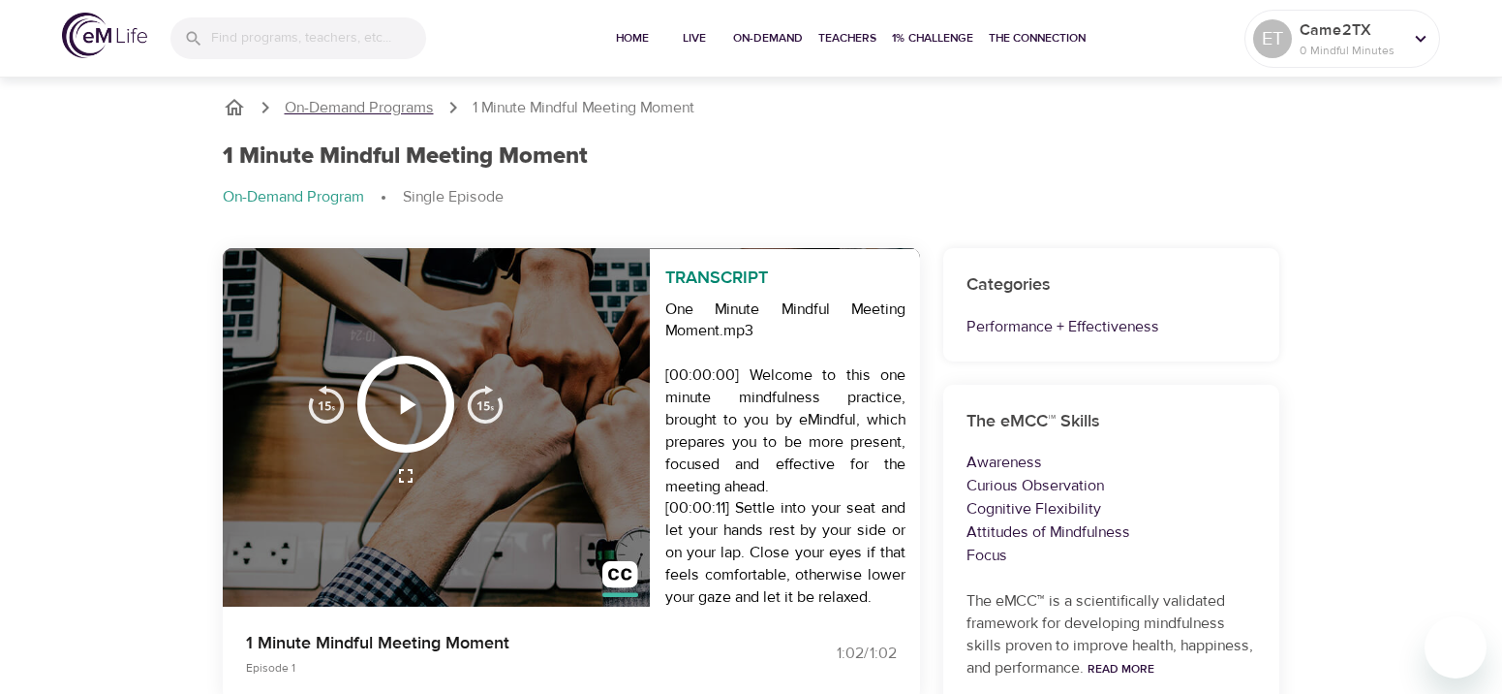
click at [418, 117] on p "On-Demand Programs" at bounding box center [359, 108] width 149 height 22
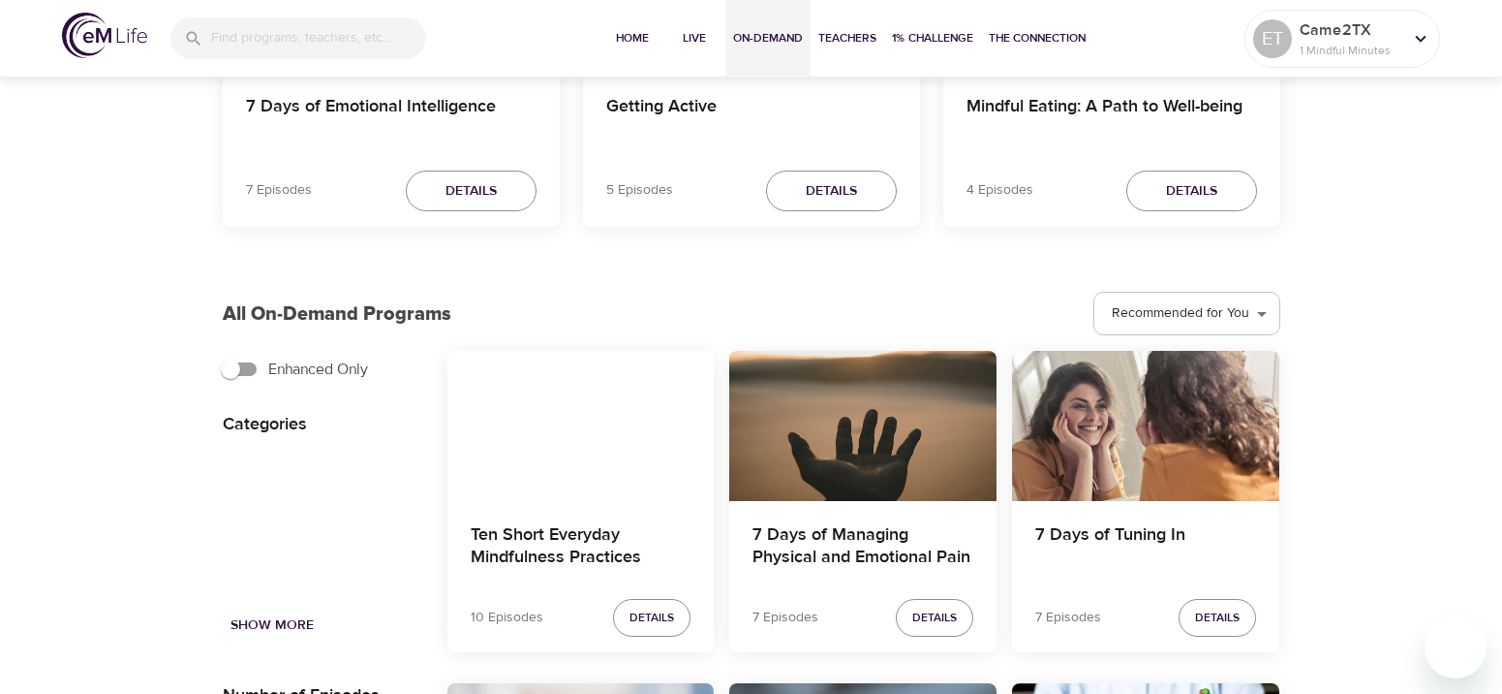
scroll to position [454, 0]
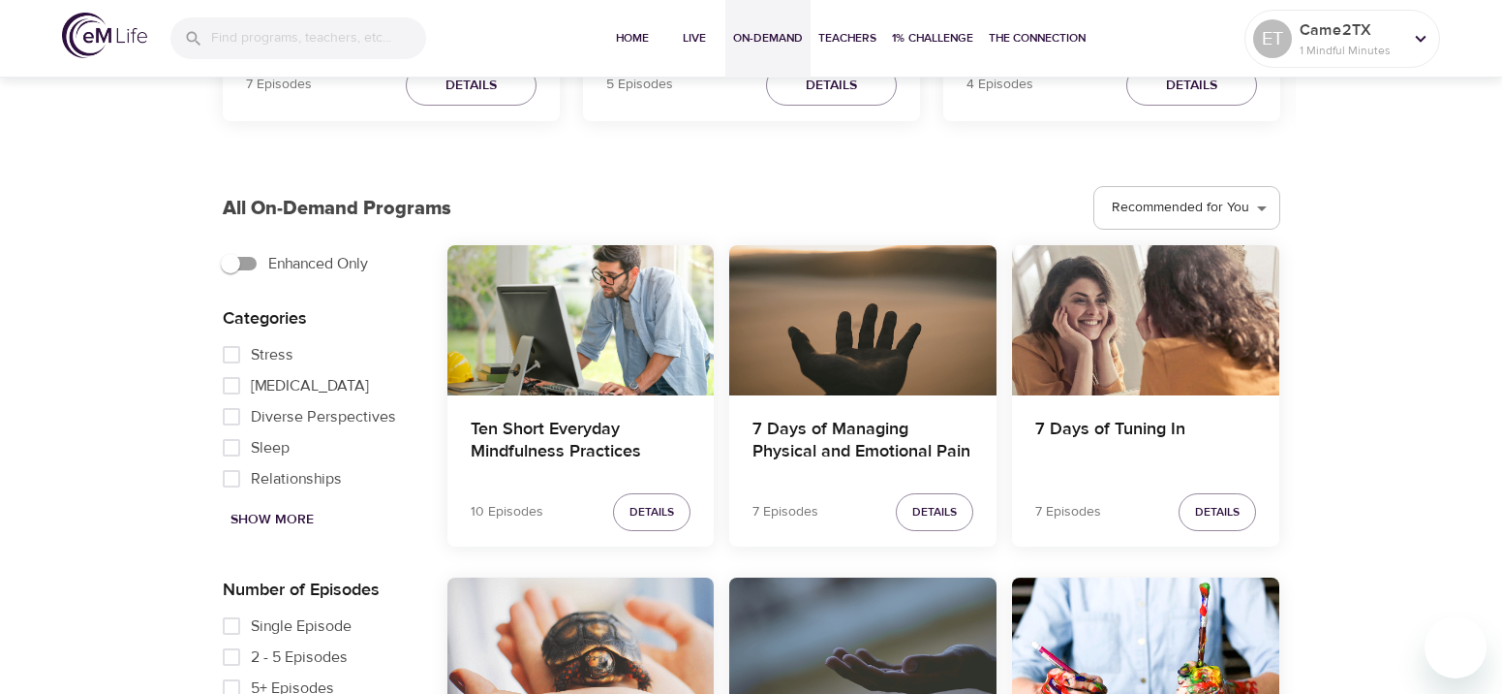
click at [230, 631] on input "Single Episode" at bounding box center [231, 625] width 39 height 31
checkbox input "true"
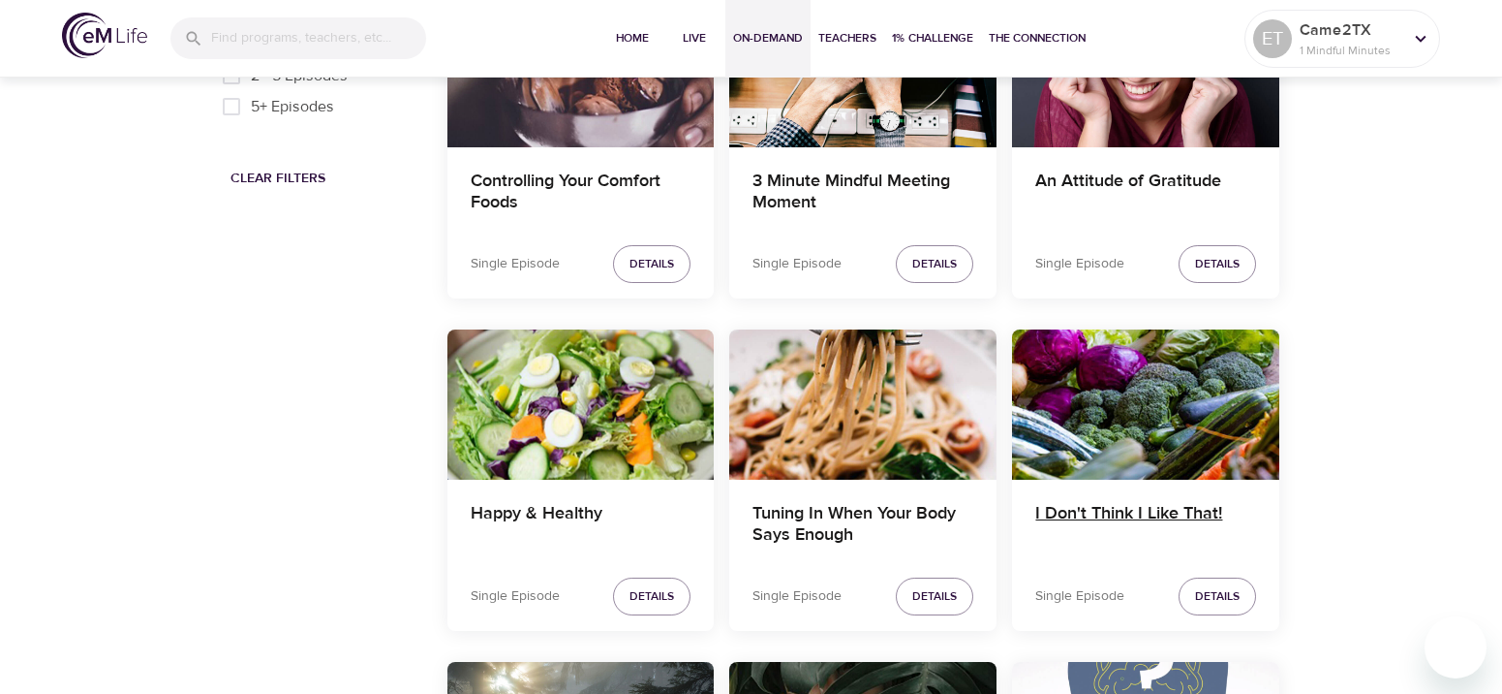
scroll to position [1152, 0]
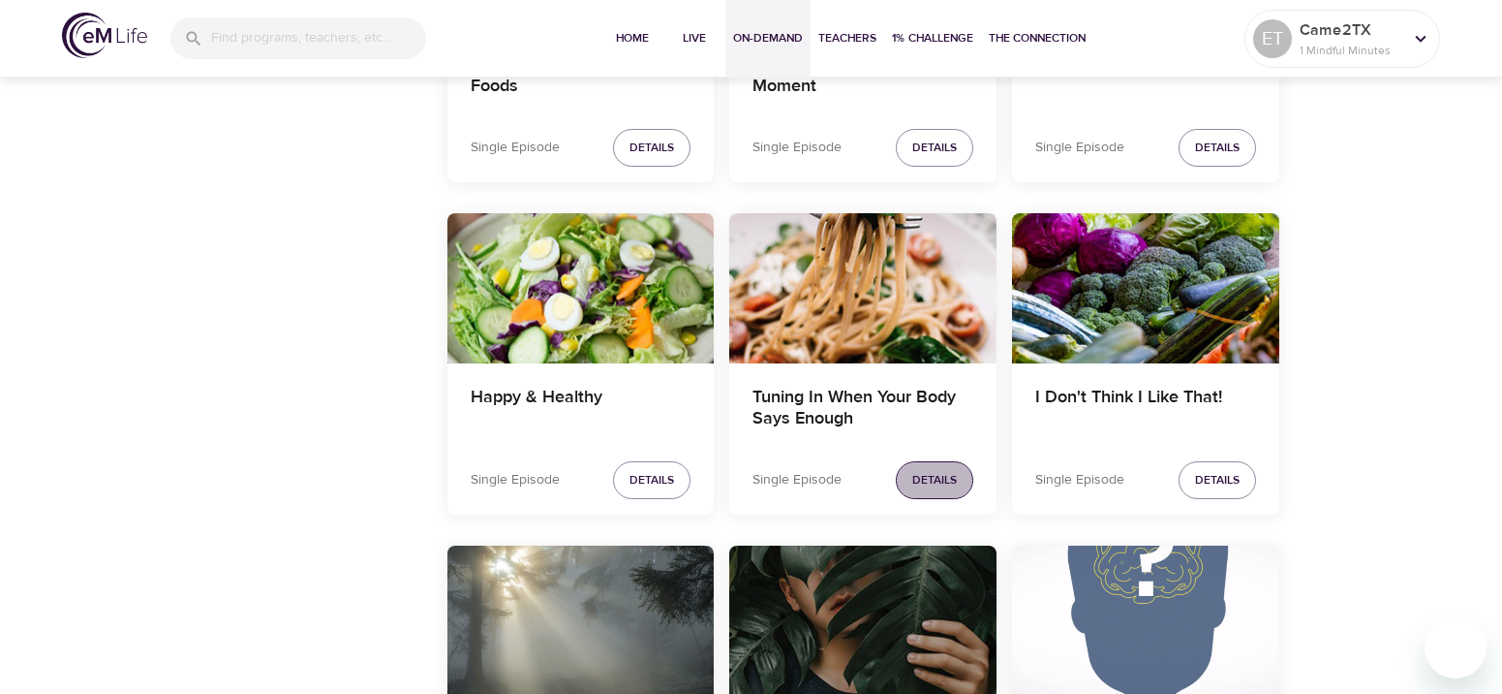
click at [919, 474] on span "Details" at bounding box center [935, 480] width 45 height 20
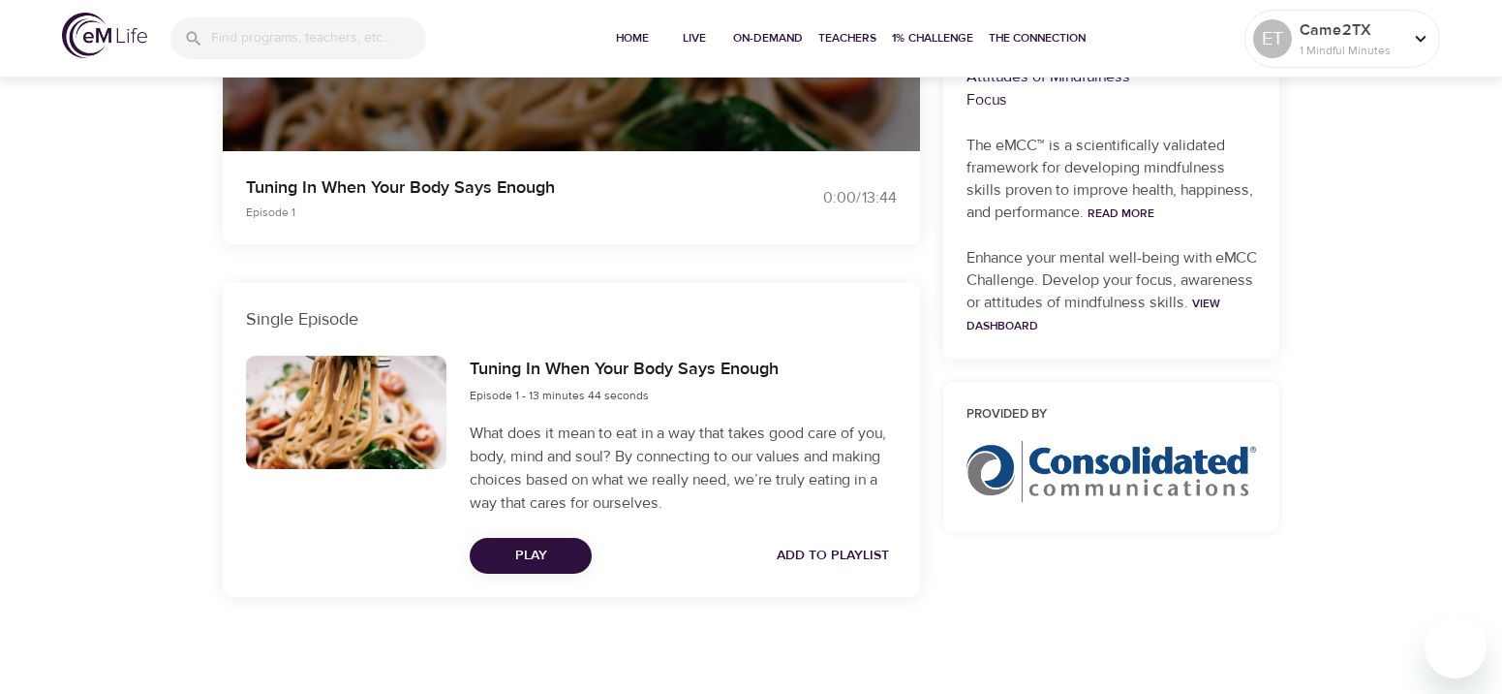
scroll to position [642, 0]
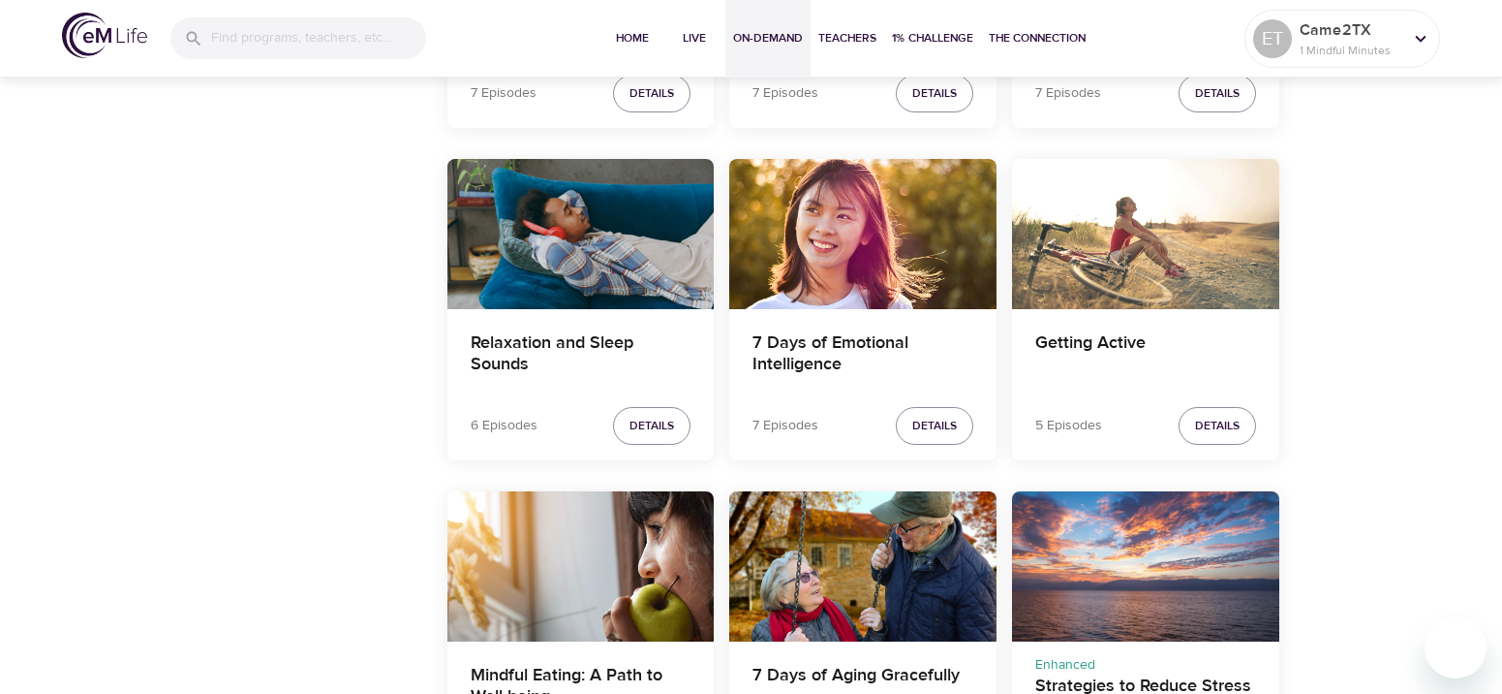
scroll to position [509, 0]
